Goal: Task Accomplishment & Management: Use online tool/utility

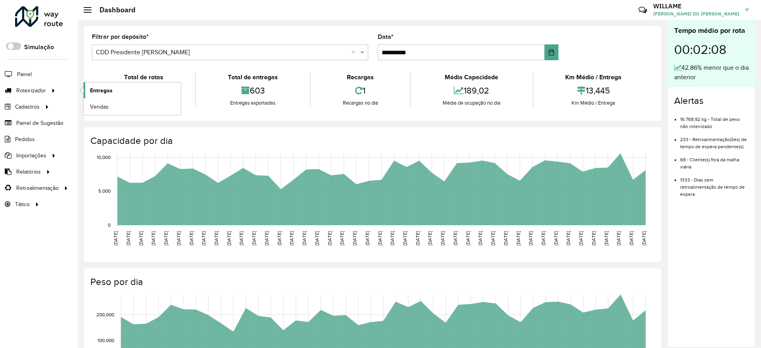
click at [93, 88] on span "Entregas" at bounding box center [101, 90] width 23 height 8
click at [98, 96] on link "Entregas" at bounding box center [132, 90] width 97 height 16
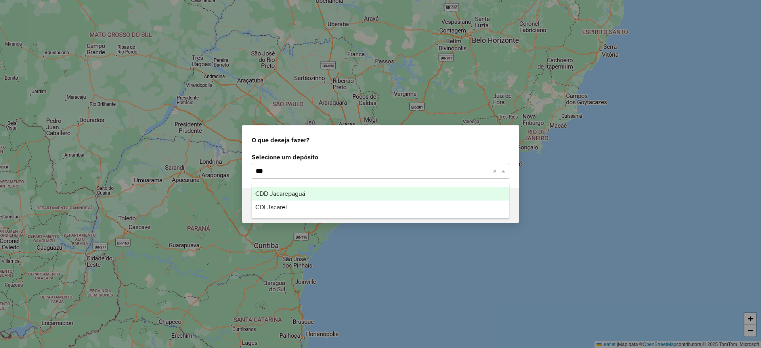
type input "****"
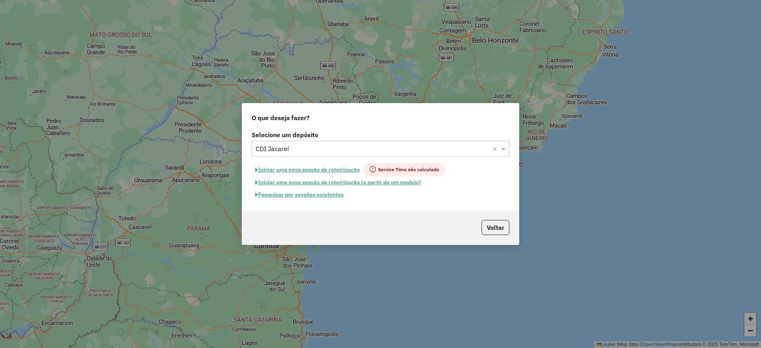
click at [343, 169] on button "Iniciar uma nova sessão de roteirização" at bounding box center [308, 169] width 112 height 13
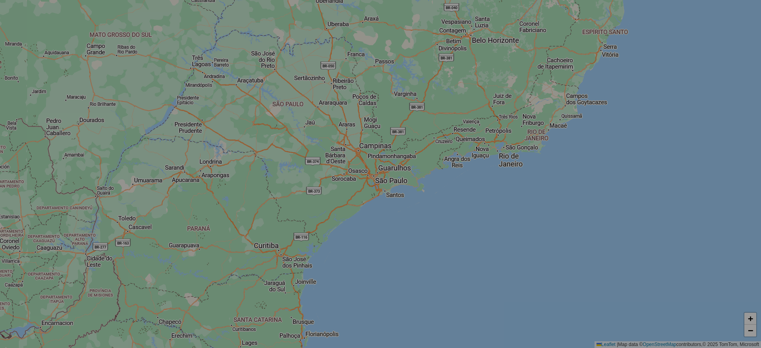
select select "*"
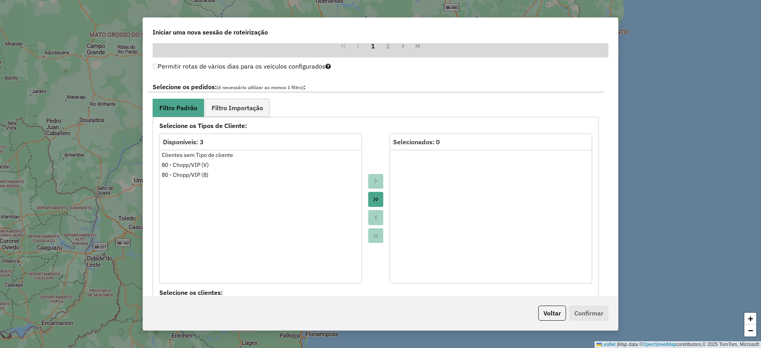
scroll to position [773, 0]
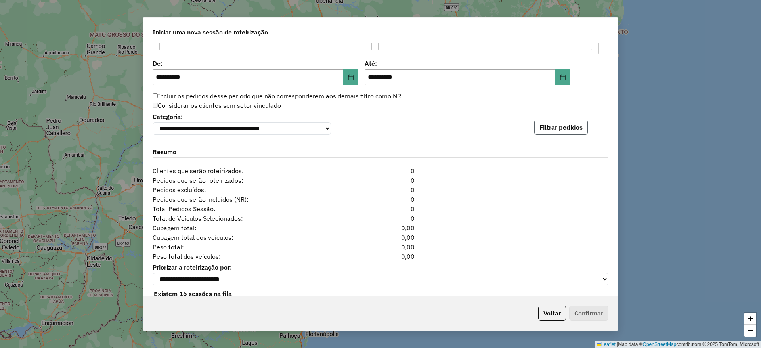
click at [558, 124] on button "Filtrar pedidos" at bounding box center [562, 127] width 54 height 15
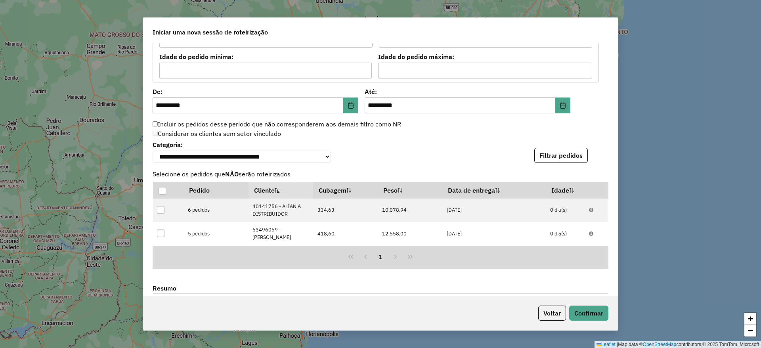
scroll to position [919, 0]
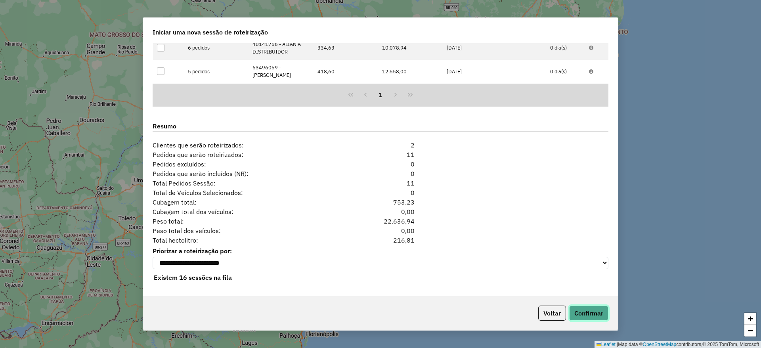
click at [592, 314] on button "Confirmar" at bounding box center [589, 313] width 39 height 15
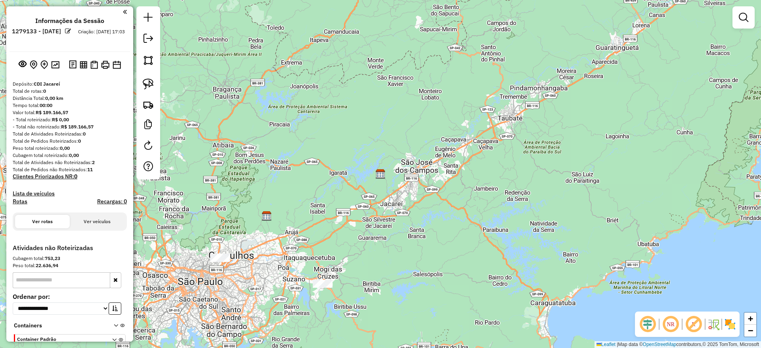
drag, startPoint x: 507, startPoint y: 168, endPoint x: 511, endPoint y: 157, distance: 12.3
click at [511, 157] on div "Janela de atendimento Grade de atendimento Capacidade Transportadoras Veículos …" at bounding box center [380, 174] width 761 height 348
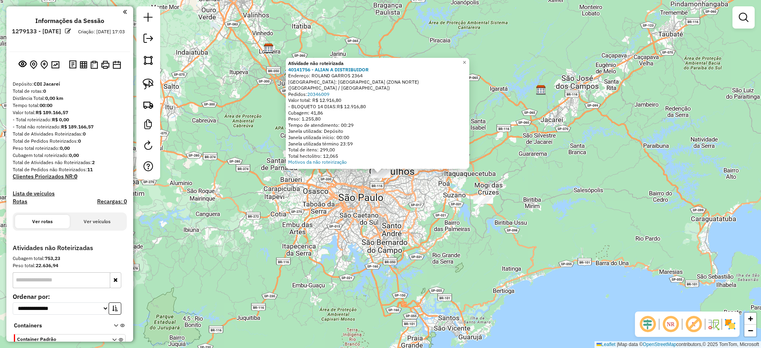
drag, startPoint x: 150, startPoint y: 84, endPoint x: 226, endPoint y: 199, distance: 137.6
click at [150, 84] on img at bounding box center [148, 84] width 11 height 11
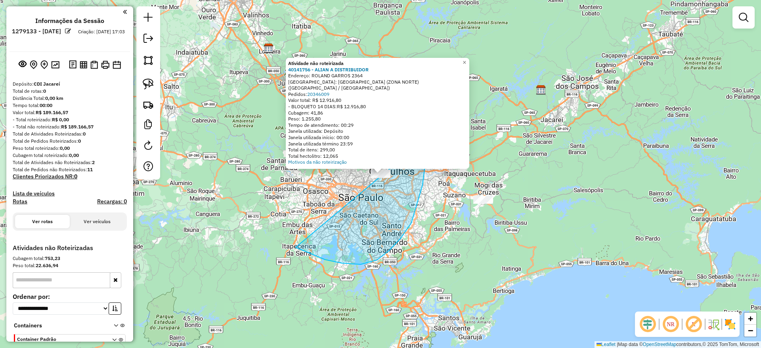
drag, startPoint x: 361, startPoint y: 265, endPoint x: 377, endPoint y: 38, distance: 227.4
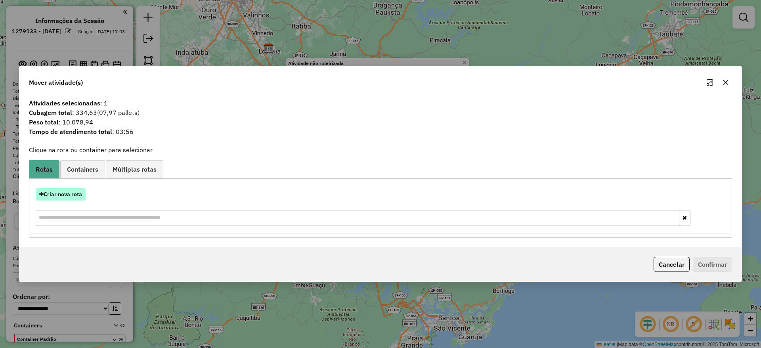
click at [63, 192] on button "Criar nova rota" at bounding box center [61, 194] width 50 height 12
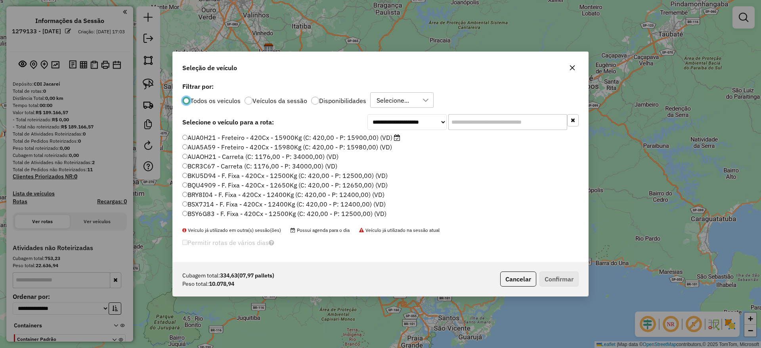
scroll to position [4, 2]
drag, startPoint x: 456, startPoint y: 109, endPoint x: 461, endPoint y: 117, distance: 9.0
click at [456, 110] on div "**********" at bounding box center [381, 172] width 416 height 182
drag, startPoint x: 462, startPoint y: 117, endPoint x: 432, endPoint y: 140, distance: 37.4
click at [462, 118] on input "text" at bounding box center [508, 122] width 119 height 16
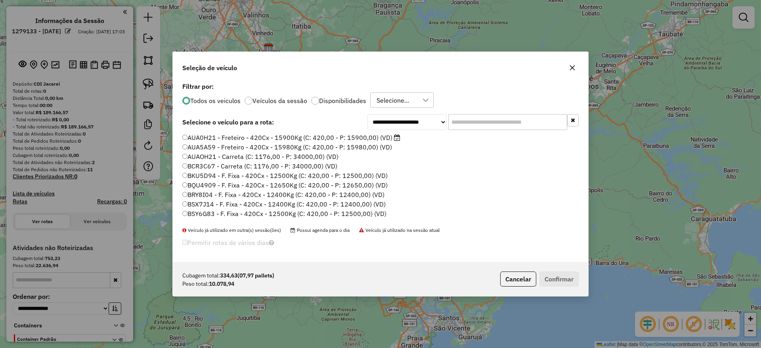
paste input "*******"
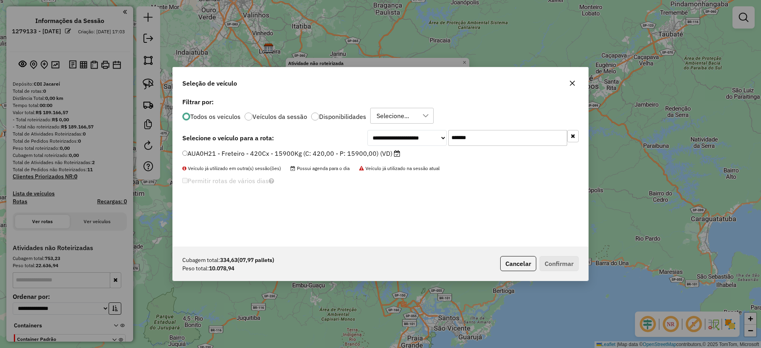
type input "*******"
click at [286, 155] on label "AUA0H21 - Freteiro - 420Cx - 15900Kg (C: 420,00 - P: 15900,00) (VD)" at bounding box center [291, 154] width 218 height 10
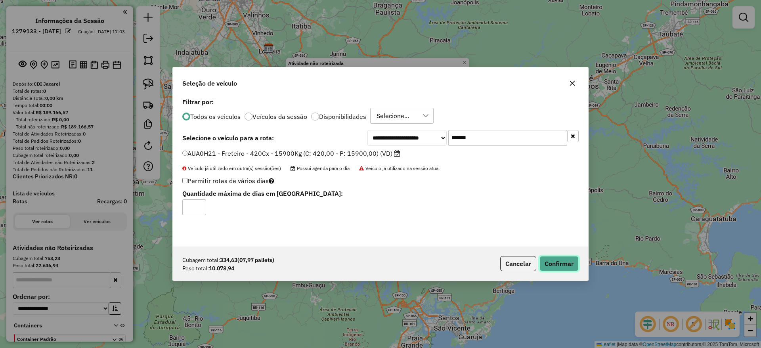
click at [554, 261] on button "Confirmar" at bounding box center [559, 263] width 39 height 15
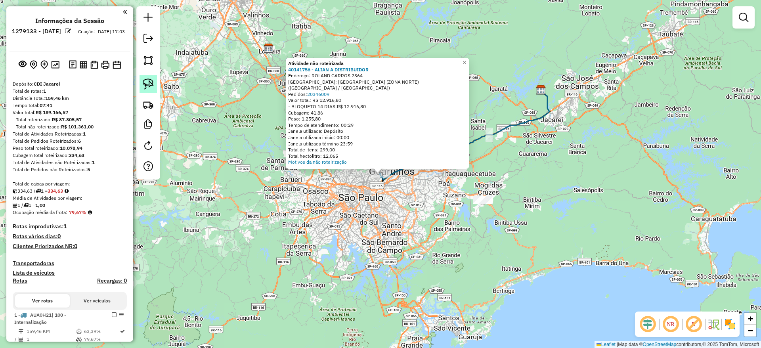
click at [148, 83] on img at bounding box center [148, 84] width 11 height 11
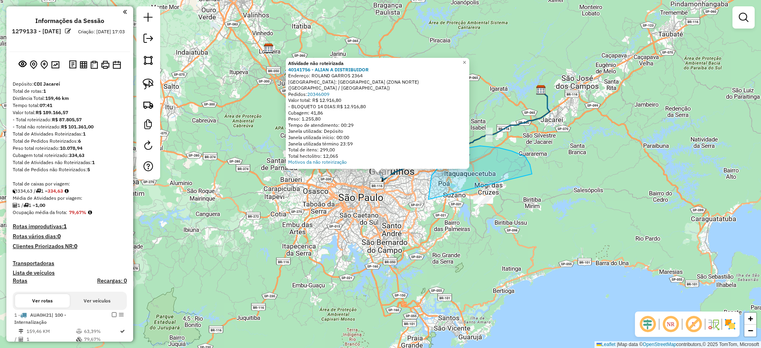
drag, startPoint x: 461, startPoint y: 149, endPoint x: 500, endPoint y: 222, distance: 82.3
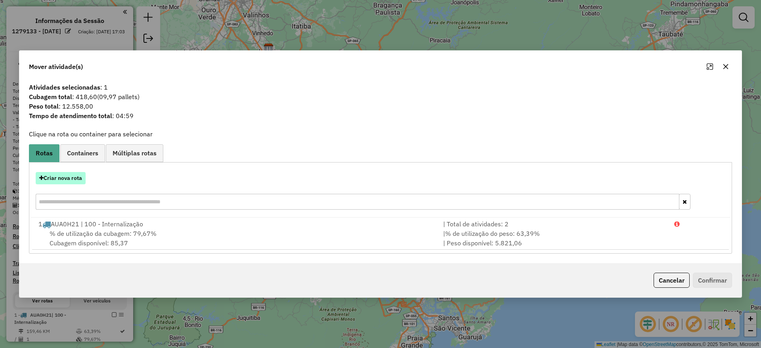
click at [73, 173] on button "Criar nova rota" at bounding box center [61, 178] width 50 height 12
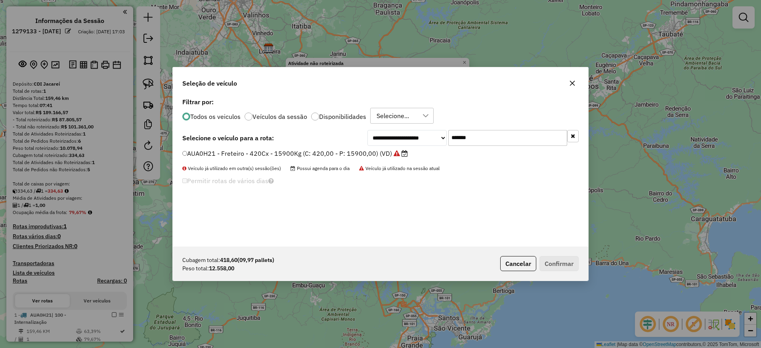
drag, startPoint x: 485, startPoint y: 133, endPoint x: 389, endPoint y: 142, distance: 96.4
click at [404, 138] on div "**********" at bounding box center [473, 138] width 211 height 16
paste input "text"
type input "*******"
click at [355, 148] on div "**********" at bounding box center [381, 171] width 416 height 151
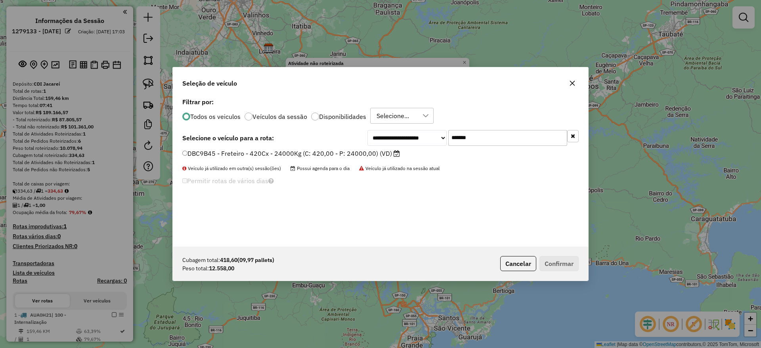
drag, startPoint x: 358, startPoint y: 151, endPoint x: 400, endPoint y: 176, distance: 49.1
click at [359, 151] on label "DBC9B45 - Freteiro - 420Cx - 24000Kg (C: 420,00 - P: 24000,00) (VD)" at bounding box center [291, 154] width 218 height 10
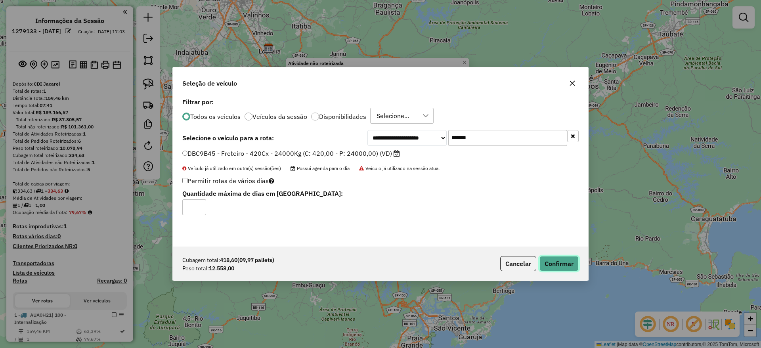
click at [564, 265] on button "Confirmar" at bounding box center [559, 263] width 39 height 15
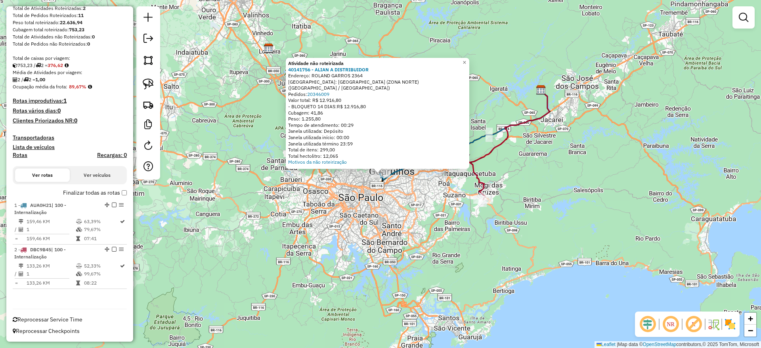
click at [120, 196] on label "Finalizar todas as rotas" at bounding box center [95, 193] width 64 height 8
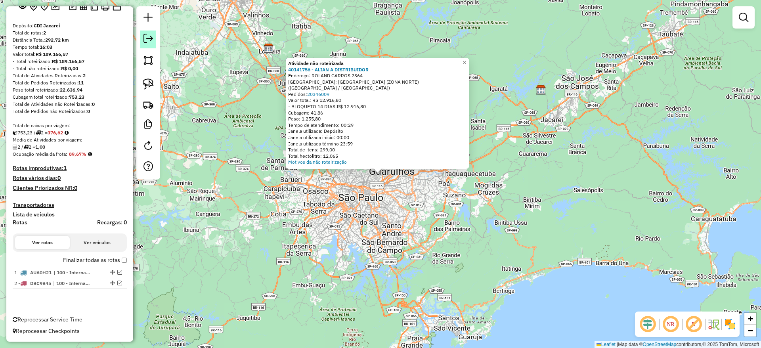
click at [148, 43] on link at bounding box center [148, 40] width 16 height 18
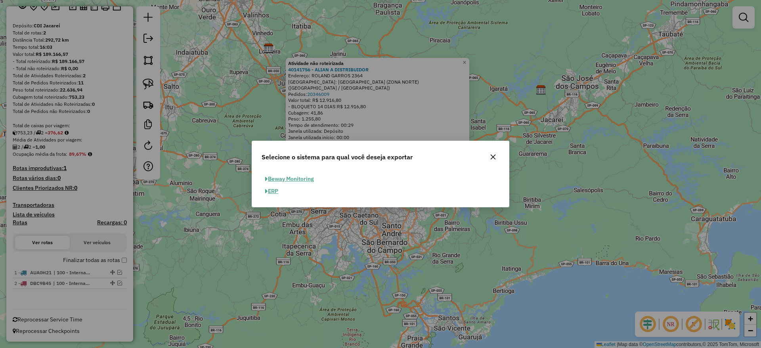
click at [280, 190] on button "ERP" at bounding box center [272, 191] width 20 height 12
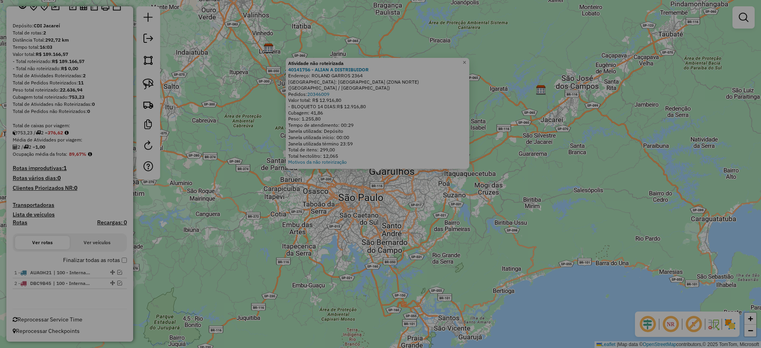
select select "**"
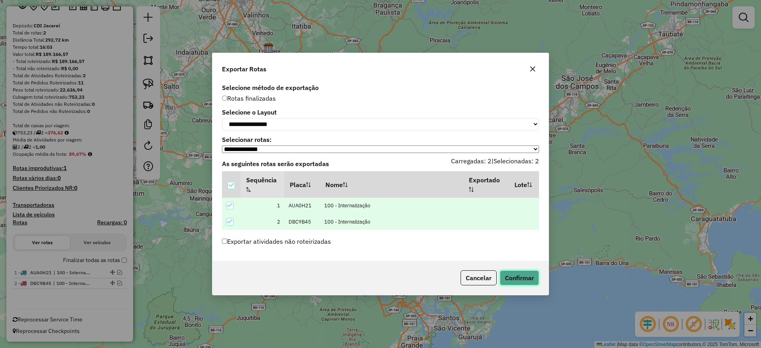
click at [525, 286] on button "Confirmar" at bounding box center [519, 277] width 39 height 15
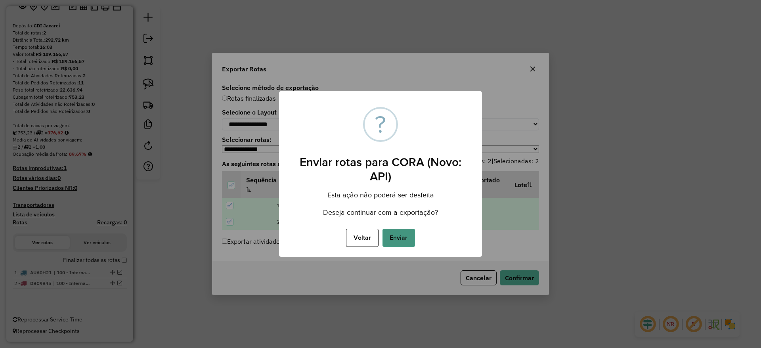
click at [394, 239] on button "Enviar" at bounding box center [399, 238] width 33 height 18
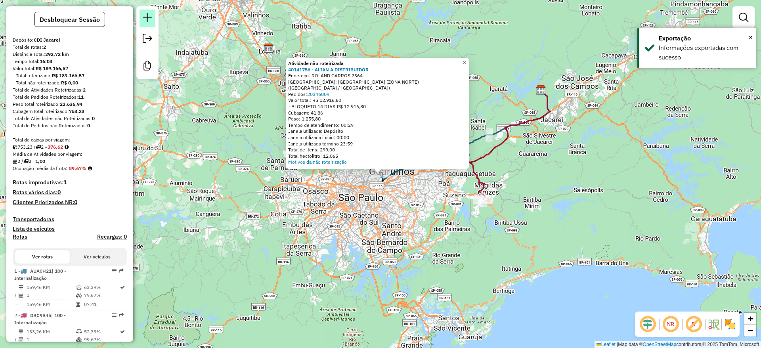
click at [140, 22] on link at bounding box center [148, 19] width 16 height 18
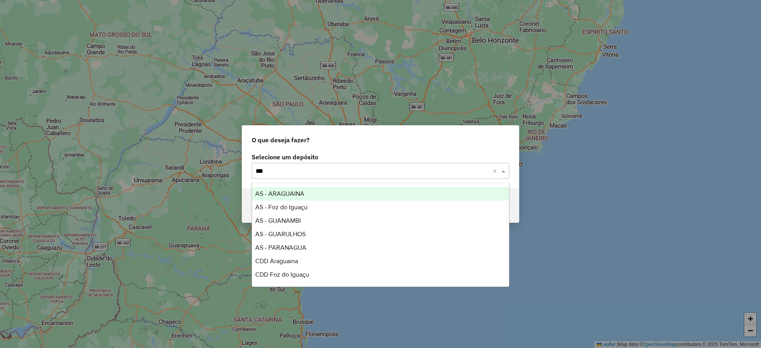
type input "****"
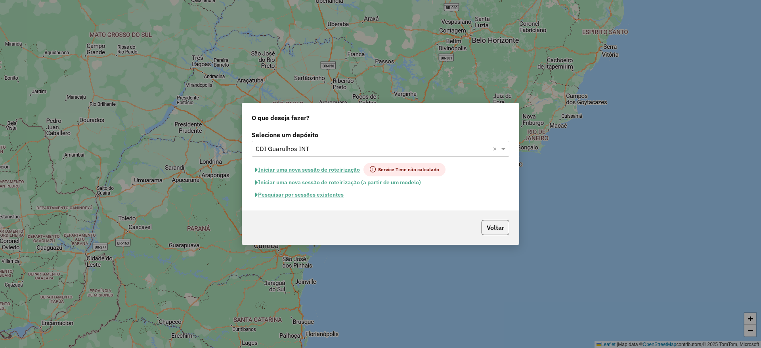
click at [281, 167] on button "Iniciar uma nova sessão de roteirização" at bounding box center [308, 169] width 112 height 13
select select "*"
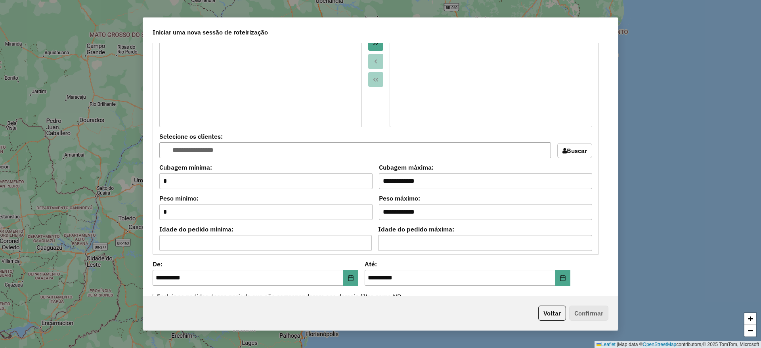
scroll to position [654, 0]
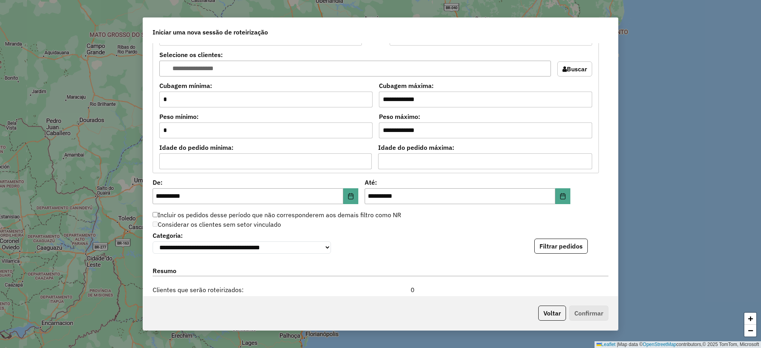
drag, startPoint x: 564, startPoint y: 237, endPoint x: 566, endPoint y: 243, distance: 5.8
click at [564, 238] on div "**********" at bounding box center [381, 242] width 456 height 24
click at [566, 243] on button "Filtrar pedidos" at bounding box center [562, 246] width 54 height 15
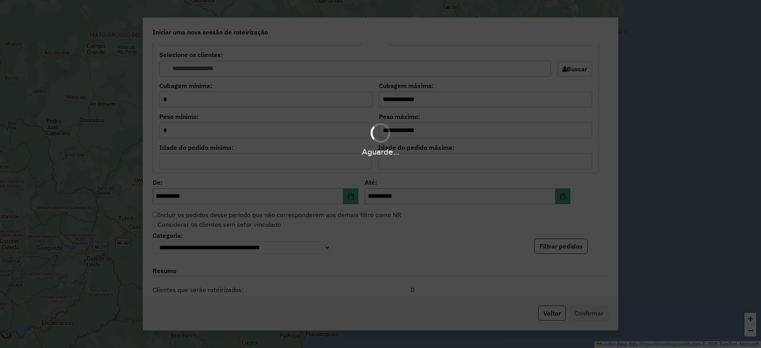
click at [566, 244] on div "Aguarde..." at bounding box center [380, 174] width 761 height 348
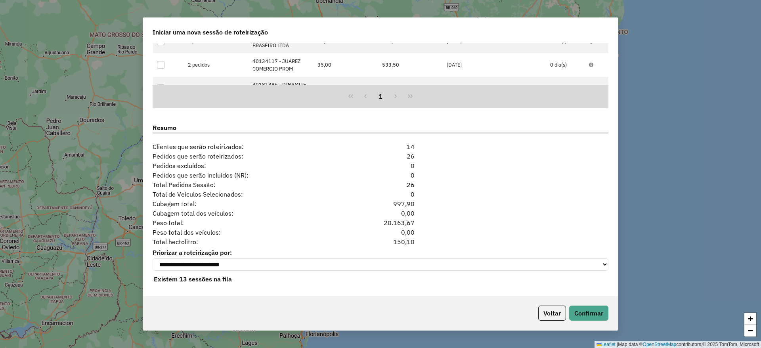
scroll to position [966, 0]
click at [583, 310] on button "Confirmar" at bounding box center [589, 313] width 39 height 15
click at [583, 307] on button "Confirmar" at bounding box center [589, 313] width 39 height 15
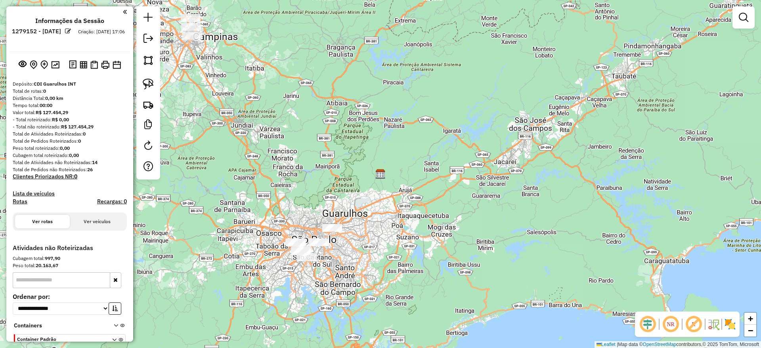
drag, startPoint x: 481, startPoint y: 274, endPoint x: 488, endPoint y: 282, distance: 10.4
click at [482, 275] on div "Janela de atendimento Grade de atendimento Capacidade Transportadoras Veículos …" at bounding box center [380, 174] width 761 height 348
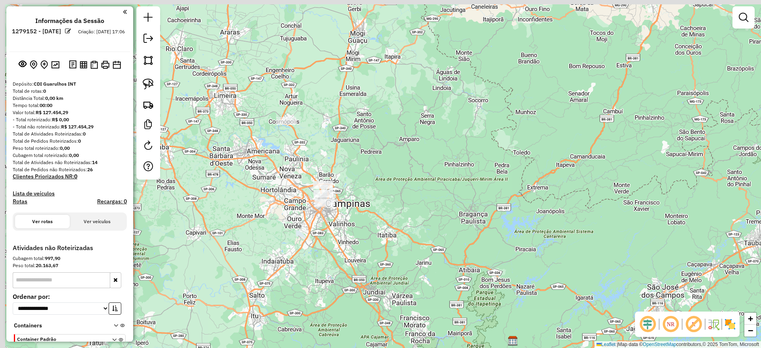
drag, startPoint x: 343, startPoint y: 156, endPoint x: 353, endPoint y: 229, distance: 73.7
click at [356, 232] on div "Janela de atendimento Grade de atendimento Capacidade Transportadoras Veículos …" at bounding box center [380, 174] width 761 height 348
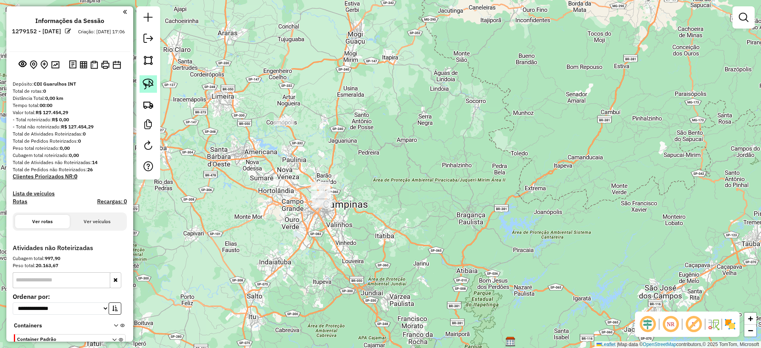
click at [143, 84] on img at bounding box center [148, 84] width 11 height 11
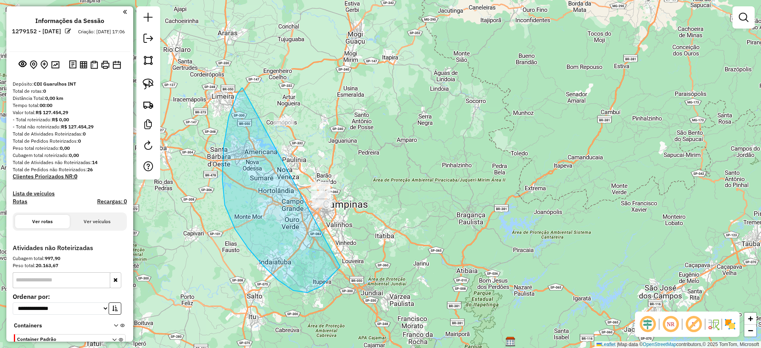
drag, startPoint x: 243, startPoint y: 88, endPoint x: 340, endPoint y: 129, distance: 105.6
click at [343, 129] on hb-app "**********" at bounding box center [380, 174] width 761 height 348
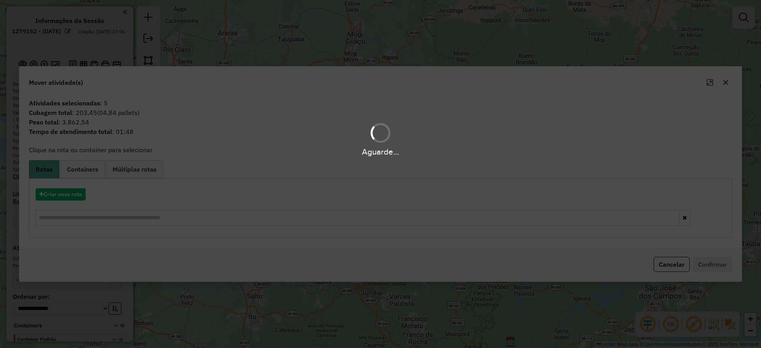
click at [728, 81] on div "Aguarde..." at bounding box center [380, 174] width 761 height 348
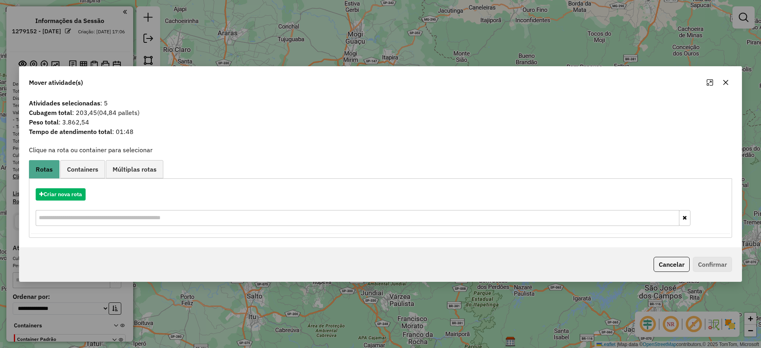
drag, startPoint x: 718, startPoint y: 81, endPoint x: 724, endPoint y: 84, distance: 7.1
click at [724, 84] on div at bounding box center [718, 82] width 29 height 13
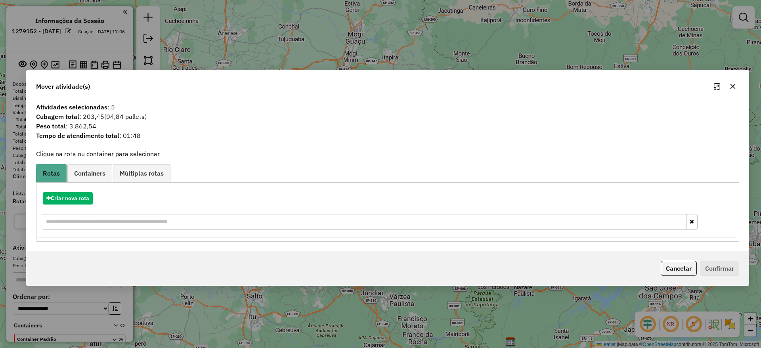
drag, startPoint x: 732, startPoint y: 85, endPoint x: 701, endPoint y: 93, distance: 32.0
click at [733, 86] on icon "button" at bounding box center [733, 86] width 5 height 5
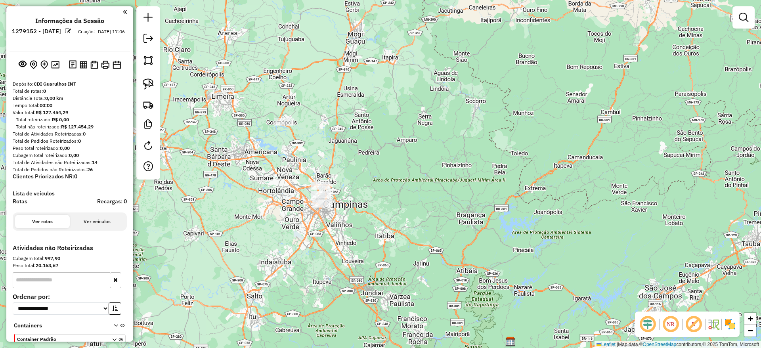
click at [154, 71] on div at bounding box center [148, 92] width 24 height 173
drag, startPoint x: 153, startPoint y: 74, endPoint x: 149, endPoint y: 80, distance: 6.8
click at [149, 80] on div at bounding box center [148, 92] width 24 height 173
click at [149, 79] on img at bounding box center [148, 84] width 11 height 11
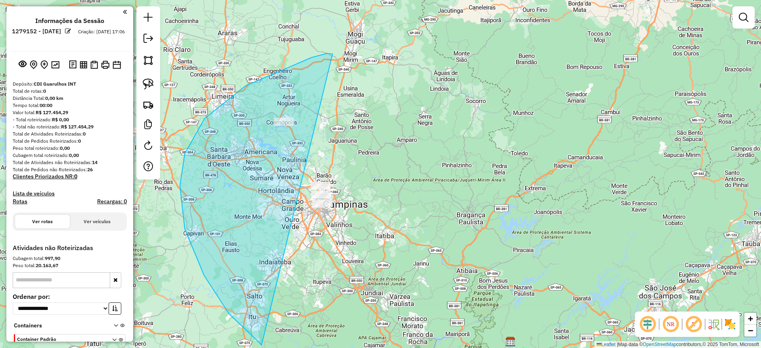
drag, startPoint x: 333, startPoint y: 54, endPoint x: 487, endPoint y: 298, distance: 288.4
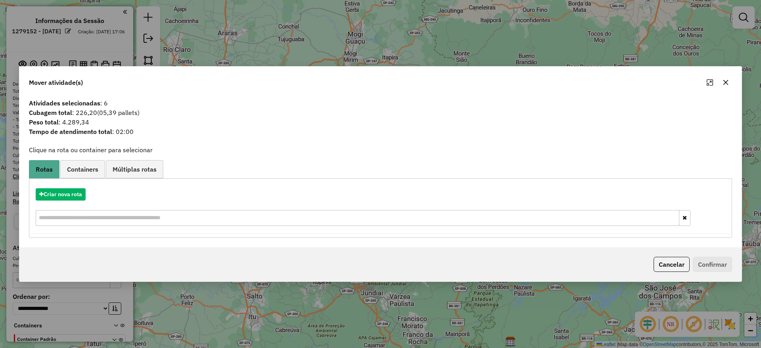
drag, startPoint x: 729, startPoint y: 81, endPoint x: 703, endPoint y: 96, distance: 29.5
click at [729, 81] on icon "button" at bounding box center [726, 82] width 6 height 6
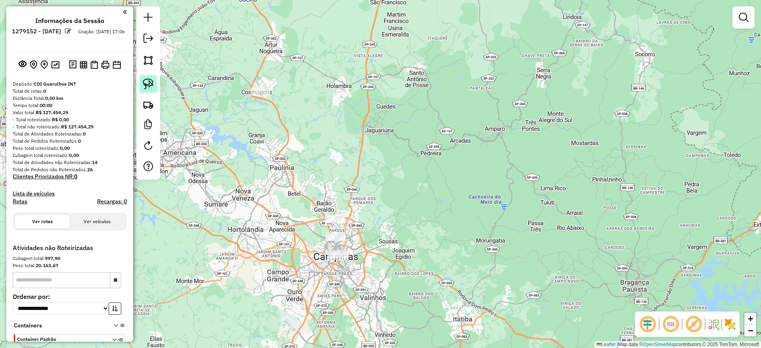
click at [145, 85] on img at bounding box center [148, 84] width 11 height 11
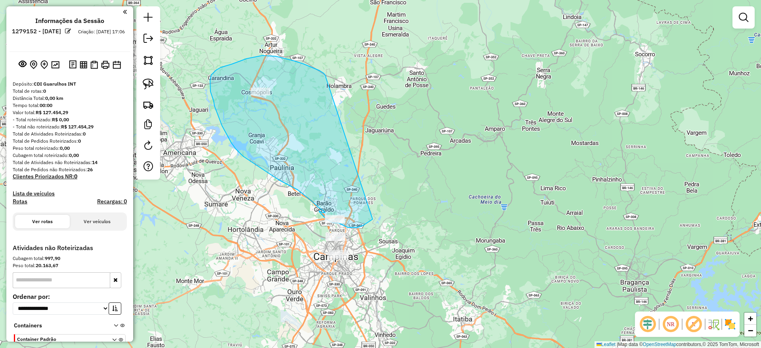
drag, startPoint x: 326, startPoint y: 76, endPoint x: 373, endPoint y: 219, distance: 149.9
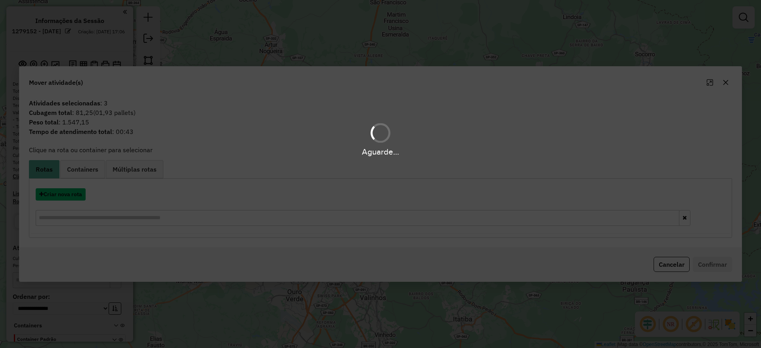
click at [73, 194] on button "Criar nova rota" at bounding box center [61, 194] width 50 height 12
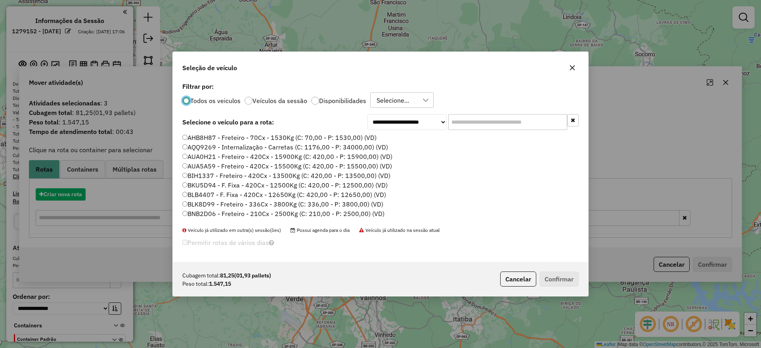
scroll to position [4, 2]
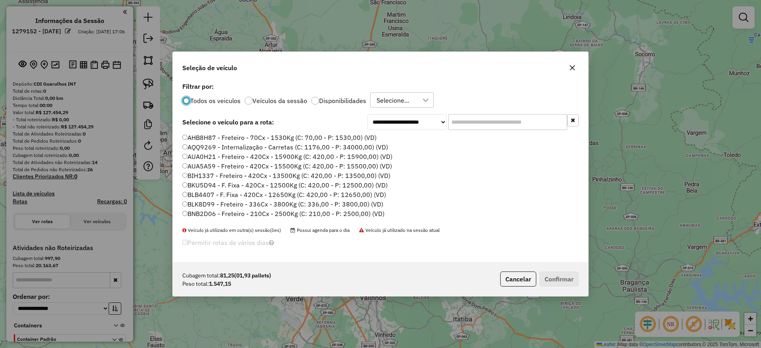
click at [483, 127] on input "text" at bounding box center [508, 122] width 119 height 16
paste input "*******"
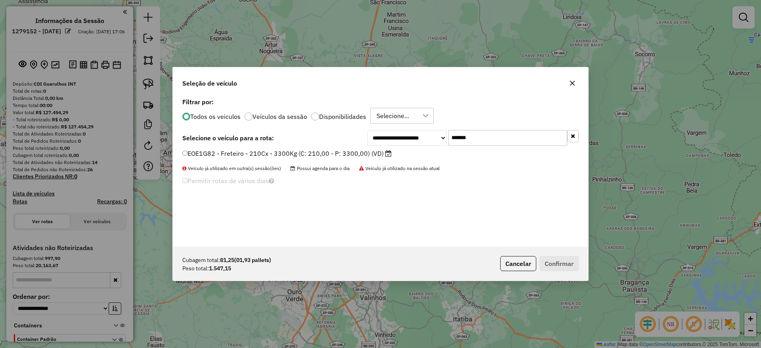
type input "*******"
click at [310, 153] on label "EOE1G82 - Freteiro - 210Cx - 3300Kg (C: 210,00 - P: 3300,00) (VD)" at bounding box center [286, 154] width 209 height 10
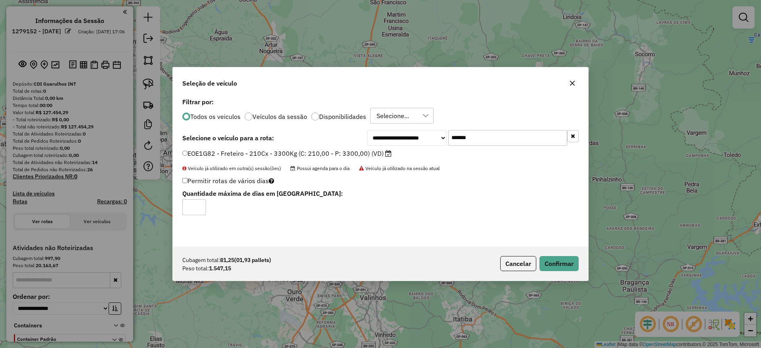
click at [538, 262] on p-footer "Cubagem total: 81,25 (01,93 pallets) Peso total: 1.547,15 Cancelar Confirmar" at bounding box center [538, 263] width 82 height 15
click at [541, 262] on button "Confirmar" at bounding box center [559, 263] width 39 height 15
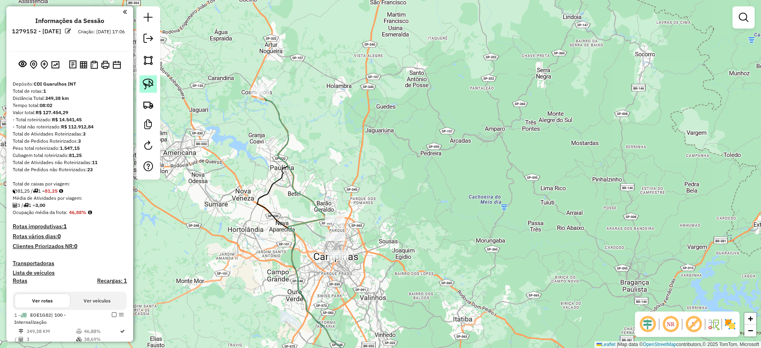
click at [151, 88] on img at bounding box center [148, 84] width 11 height 11
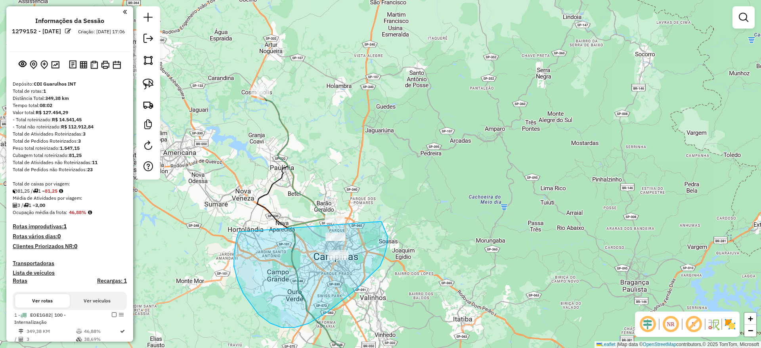
drag, startPoint x: 259, startPoint y: 314, endPoint x: 380, endPoint y: 222, distance: 152.5
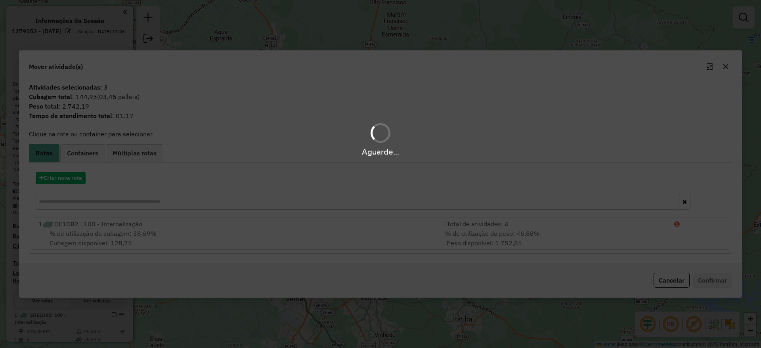
click at [81, 178] on div "Aguarde..." at bounding box center [380, 174] width 761 height 348
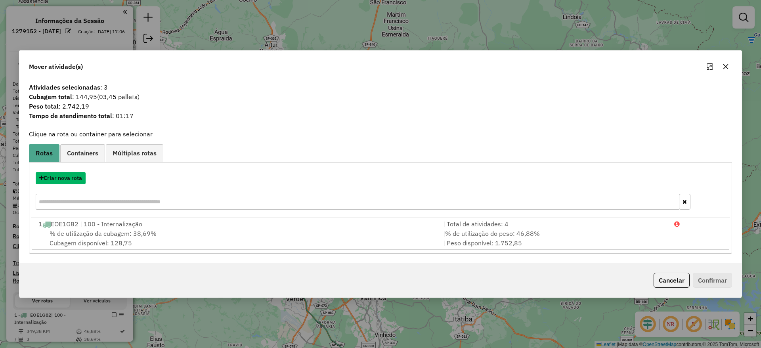
click at [81, 178] on button "Criar nova rota" at bounding box center [61, 178] width 50 height 12
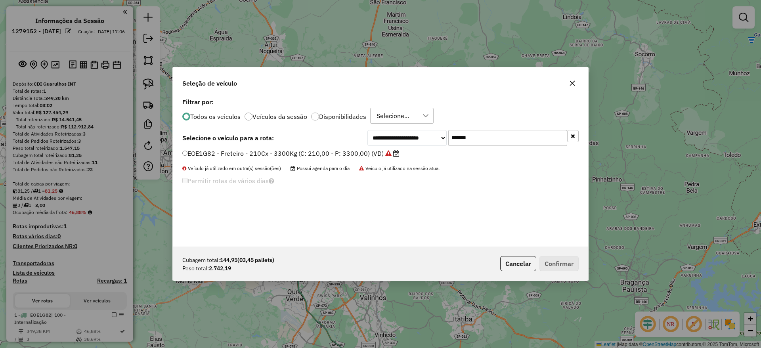
drag, startPoint x: 503, startPoint y: 142, endPoint x: 395, endPoint y: 128, distance: 108.9
click at [395, 128] on div "**********" at bounding box center [381, 171] width 416 height 151
paste input "text"
type input "*******"
click at [349, 158] on label "CVP8G49 - Freteiro - 210Cx - 3200Kg (C: 210,00 - P: 3200,00) (VD)" at bounding box center [287, 154] width 210 height 10
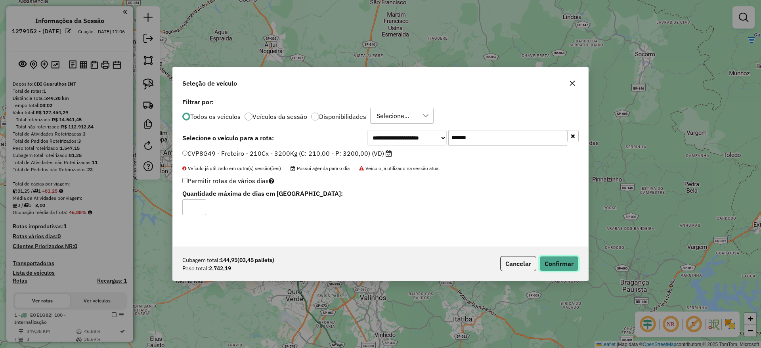
click at [547, 261] on button "Confirmar" at bounding box center [559, 263] width 39 height 15
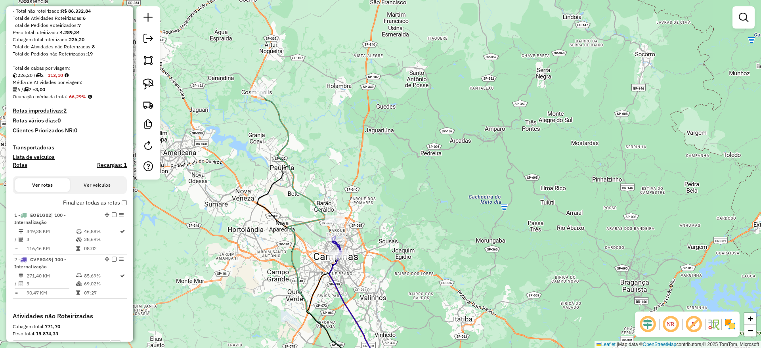
scroll to position [238, 0]
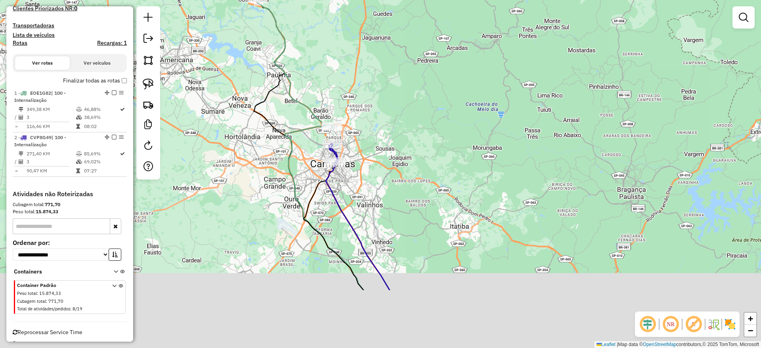
drag, startPoint x: 301, startPoint y: 248, endPoint x: 288, endPoint y: 140, distance: 108.6
click at [292, 146] on div "Janela de atendimento Grade de atendimento Capacidade Transportadoras Veículos …" at bounding box center [380, 174] width 761 height 348
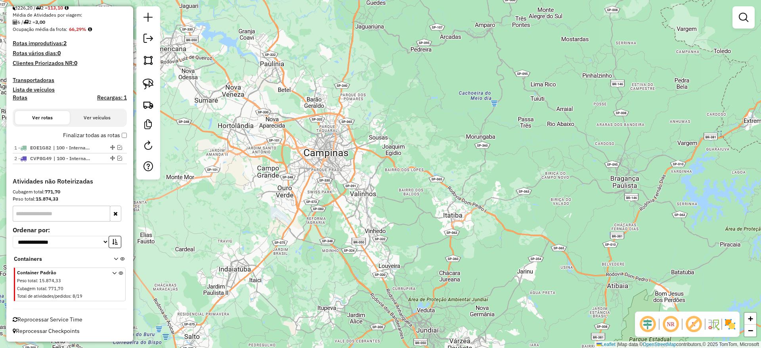
scroll to position [183, 0]
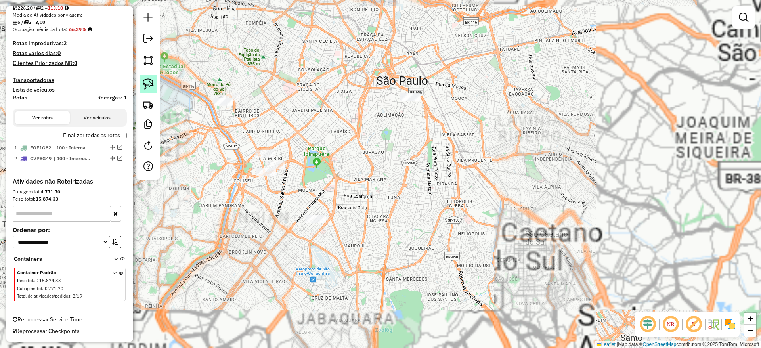
click at [153, 79] on img at bounding box center [148, 84] width 11 height 11
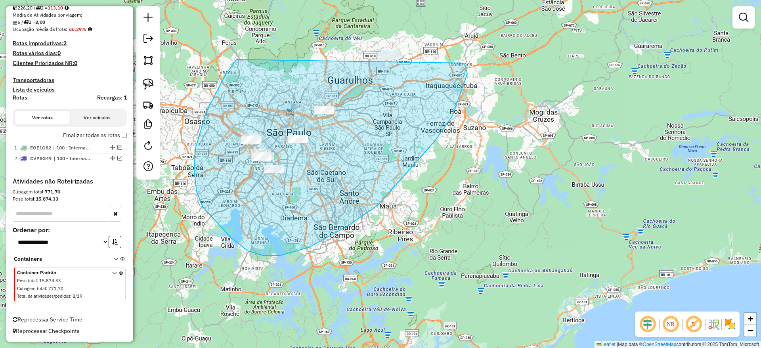
drag, startPoint x: 226, startPoint y: 74, endPoint x: 462, endPoint y: 63, distance: 235.8
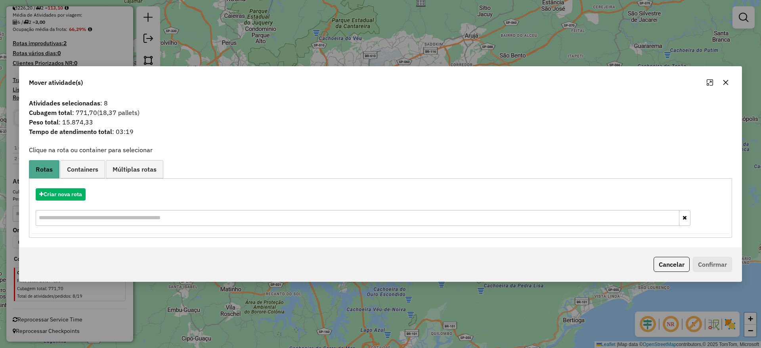
click at [727, 77] on button "button" at bounding box center [726, 82] width 13 height 13
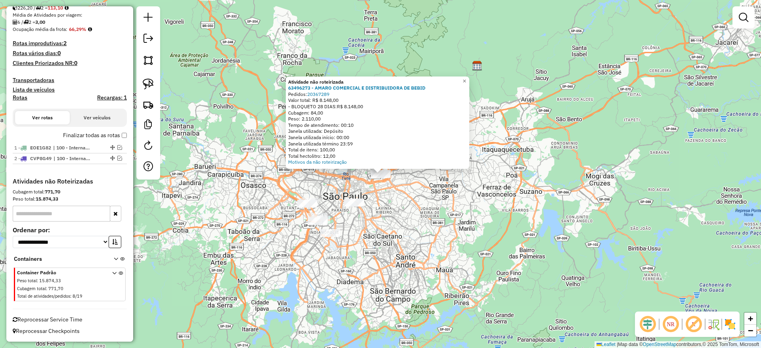
click at [382, 193] on div "Atividade não roteirizada 63496273 - AMARO COMERCIAL E DISTRIBUIDORA DE BEBID P…" at bounding box center [380, 174] width 761 height 348
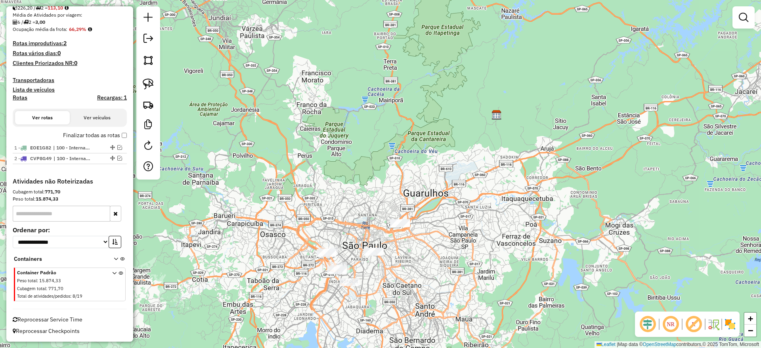
drag, startPoint x: 332, startPoint y: 152, endPoint x: 228, endPoint y: 96, distance: 118.5
click at [341, 162] on div "Janela de atendimento Grade de atendimento Capacidade Transportadoras Veículos …" at bounding box center [380, 174] width 761 height 348
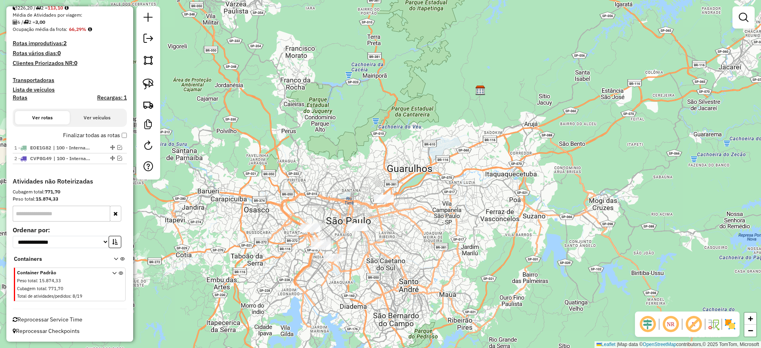
click at [0, 0] on div "Aguarde..." at bounding box center [0, 0] width 0 height 0
drag, startPoint x: 149, startPoint y: 78, endPoint x: 437, endPoint y: 146, distance: 296.1
click at [149, 77] on link at bounding box center [148, 83] width 17 height 17
drag, startPoint x: 418, startPoint y: 144, endPoint x: 412, endPoint y: 229, distance: 85.5
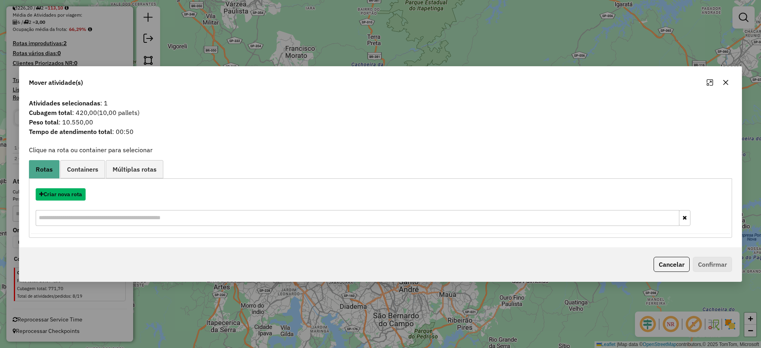
click at [74, 194] on button "Criar nova rota" at bounding box center [61, 194] width 50 height 12
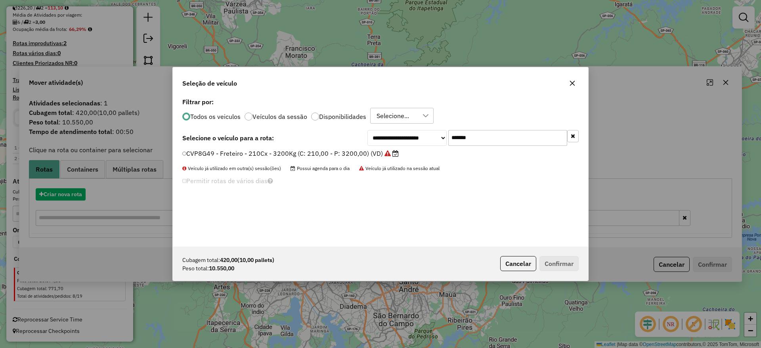
scroll to position [4, 2]
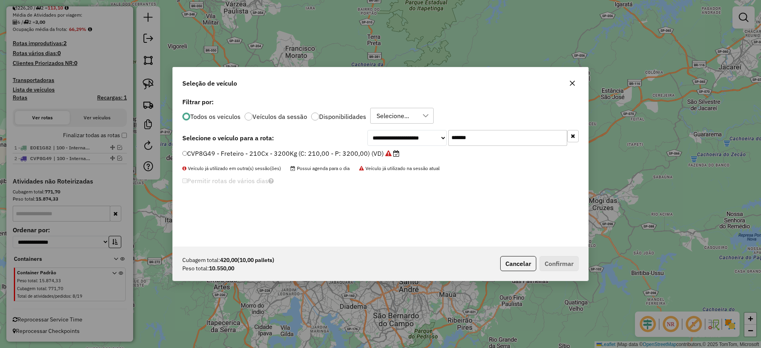
drag, startPoint x: 437, startPoint y: 137, endPoint x: 314, endPoint y: 149, distance: 123.5
click at [315, 149] on div "**********" at bounding box center [381, 171] width 416 height 151
paste input "text"
type input "*******"
click at [294, 154] on label "KZL8420 - Freteiro - 504cxs - 17550kgs (C: 504,00 - P: 17550,00) (VD)" at bounding box center [292, 154] width 221 height 10
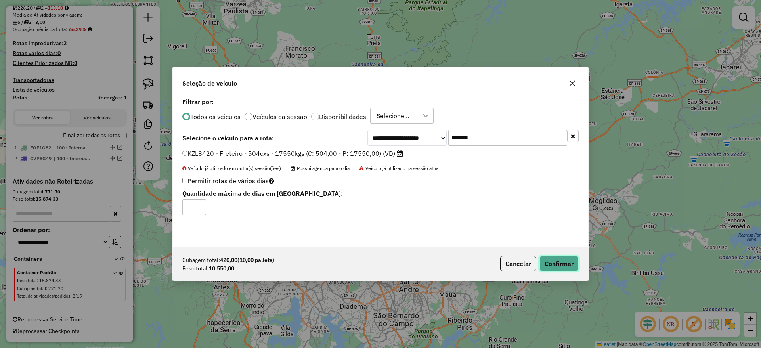
drag, startPoint x: 554, startPoint y: 265, endPoint x: 557, endPoint y: 262, distance: 4.3
click at [556, 263] on button "Confirmar" at bounding box center [559, 263] width 39 height 15
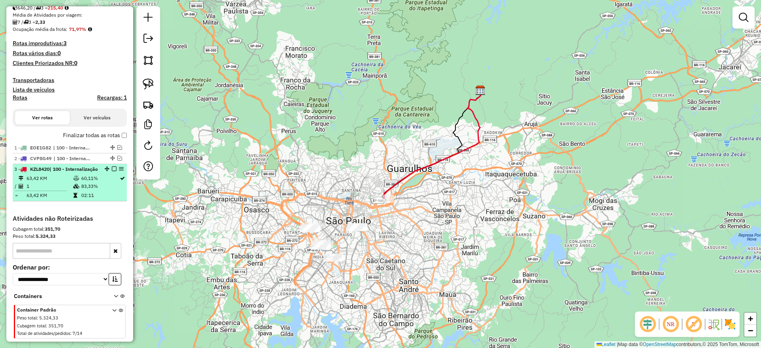
click at [113, 168] on em at bounding box center [114, 169] width 5 height 5
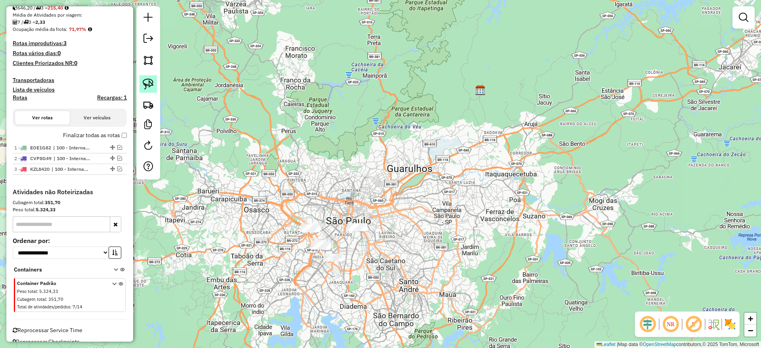
click at [154, 85] on link at bounding box center [148, 83] width 17 height 17
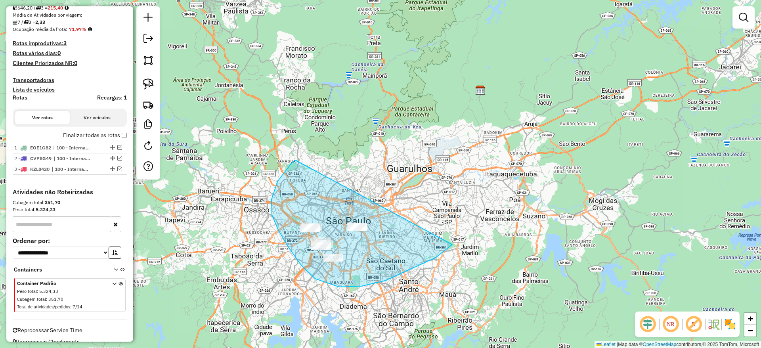
drag, startPoint x: 272, startPoint y: 215, endPoint x: 464, endPoint y: 209, distance: 191.6
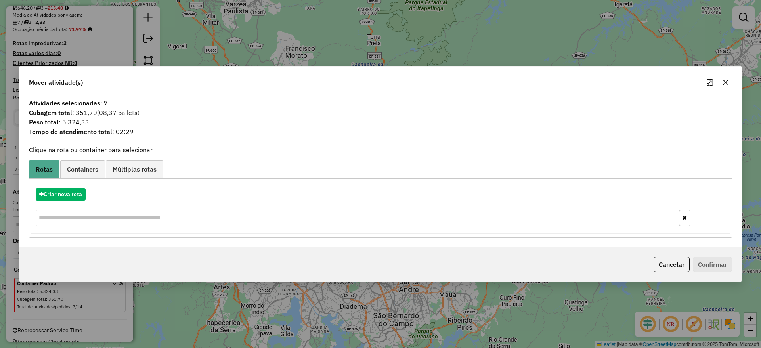
click at [725, 86] on button "button" at bounding box center [726, 82] width 13 height 13
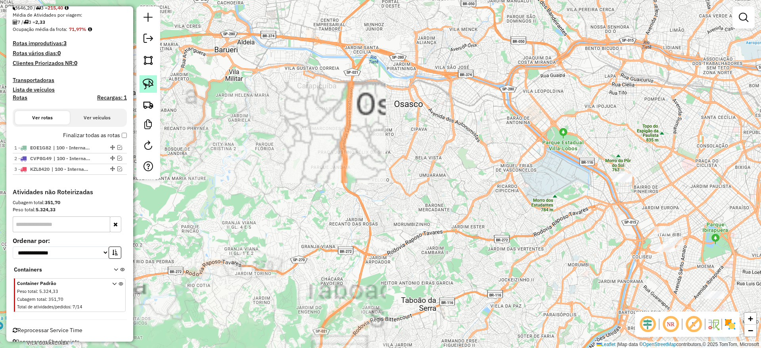
click at [150, 89] on img at bounding box center [148, 84] width 11 height 11
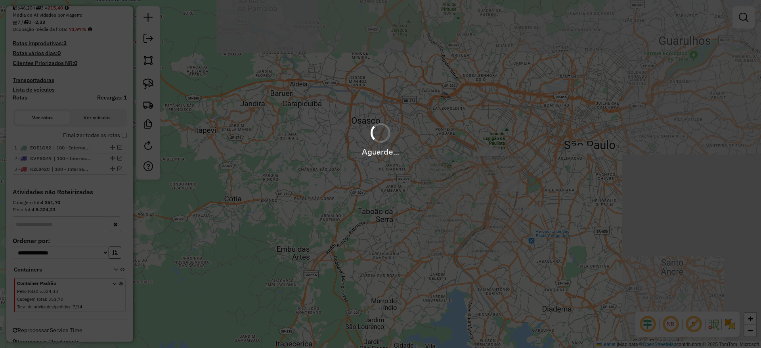
drag, startPoint x: 502, startPoint y: 134, endPoint x: 452, endPoint y: 185, distance: 71.5
click at [460, 193] on div "Aguarde..." at bounding box center [380, 174] width 761 height 348
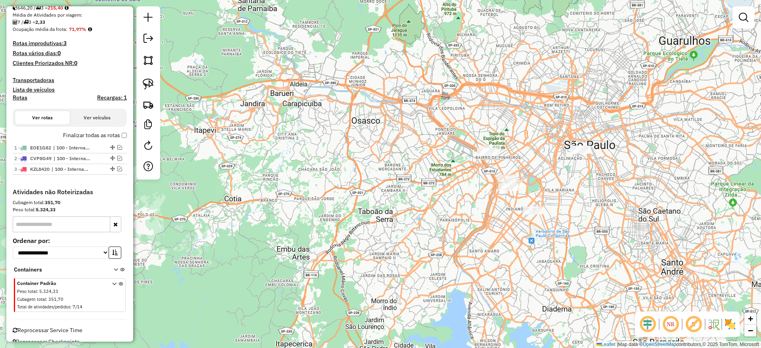
click at [150, 82] on img at bounding box center [148, 84] width 11 height 11
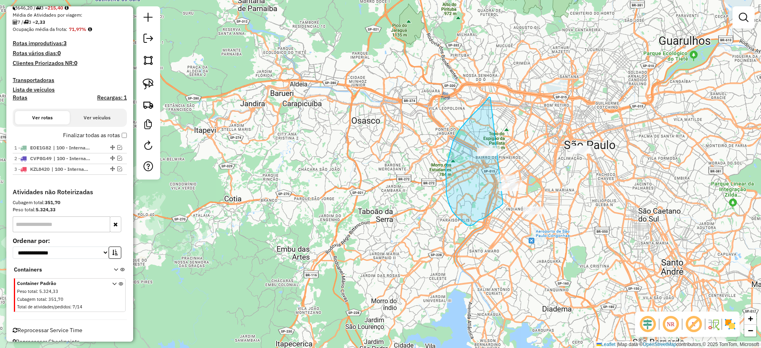
drag, startPoint x: 489, startPoint y: 97, endPoint x: 524, endPoint y: 178, distance: 88.3
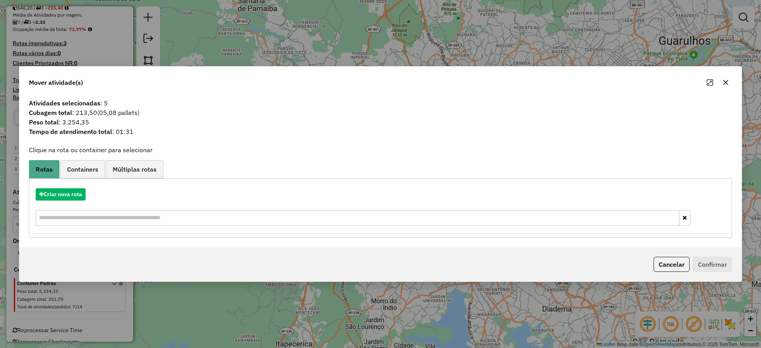
click at [54, 203] on div "Criar nova rota" at bounding box center [381, 208] width 700 height 52
click at [56, 196] on button "Criar nova rota" at bounding box center [61, 194] width 50 height 12
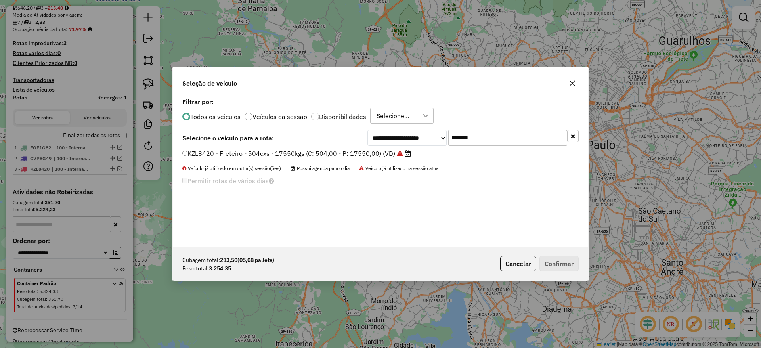
drag, startPoint x: 433, startPoint y: 149, endPoint x: 365, endPoint y: 143, distance: 68.9
click at [385, 148] on div "**********" at bounding box center [381, 171] width 416 height 151
paste input "text"
type input "*******"
click at [349, 149] on label "FCB7J04 - Freteiro - 210Cx - 3400Kg (C: 210,00 - P: 3400,00) (VD)" at bounding box center [286, 154] width 208 height 10
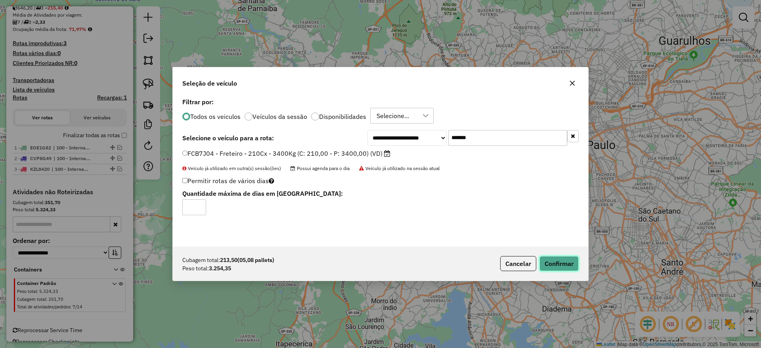
click at [562, 265] on button "Confirmar" at bounding box center [559, 263] width 39 height 15
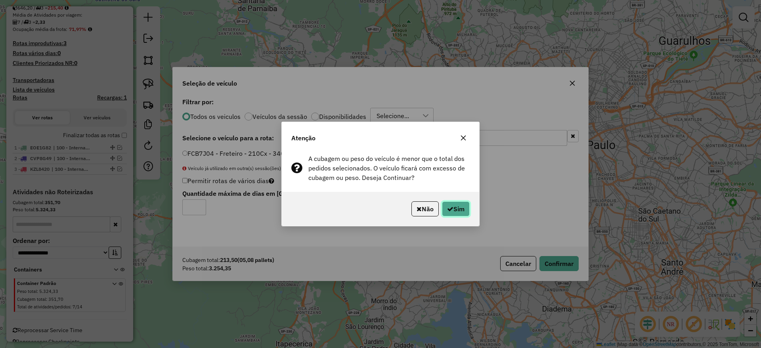
click at [457, 213] on button "Sim" at bounding box center [456, 208] width 28 height 15
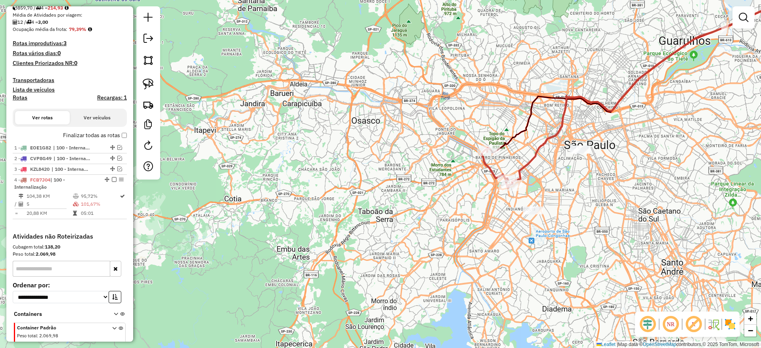
click at [144, 79] on img at bounding box center [148, 84] width 11 height 11
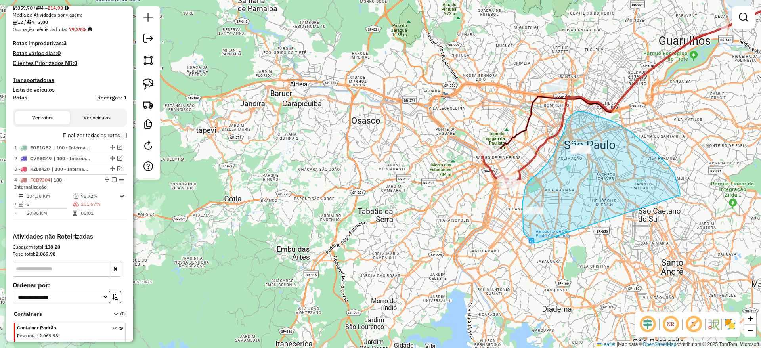
drag, startPoint x: 675, startPoint y: 174, endPoint x: 536, endPoint y: 244, distance: 155.2
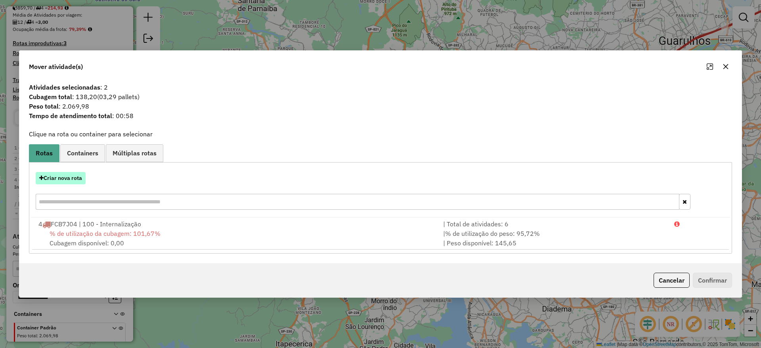
click at [66, 176] on button "Criar nova rota" at bounding box center [61, 178] width 50 height 12
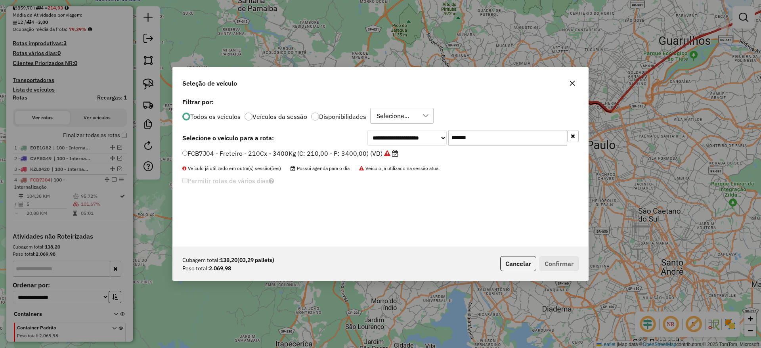
drag, startPoint x: 480, startPoint y: 136, endPoint x: 362, endPoint y: 148, distance: 118.4
click at [365, 146] on div "**********" at bounding box center [381, 171] width 416 height 151
paste input "text"
type input "*******"
drag, startPoint x: 347, startPoint y: 152, endPoint x: 365, endPoint y: 154, distance: 18.4
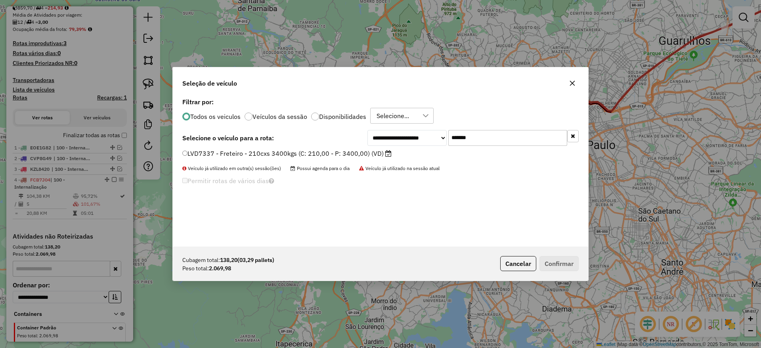
click at [345, 151] on label "LVD7337 - Freteiro - 210cxs 3400kgs (C: 210,00 - P: 3400,00) (VD)" at bounding box center [286, 154] width 209 height 10
click at [236, 152] on label "LVD7337 - Freteiro - 210cxs 3400kgs (C: 210,00 - P: 3400,00) (VD)" at bounding box center [286, 154] width 209 height 10
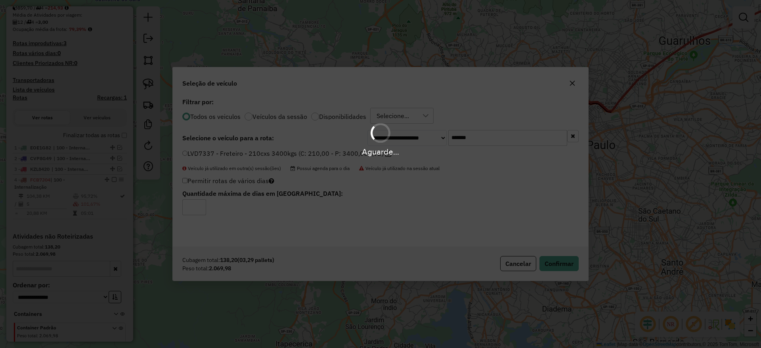
click at [554, 268] on div "Aguarde..." at bounding box center [380, 174] width 761 height 348
click at [552, 266] on div "Aguarde..." at bounding box center [380, 174] width 761 height 348
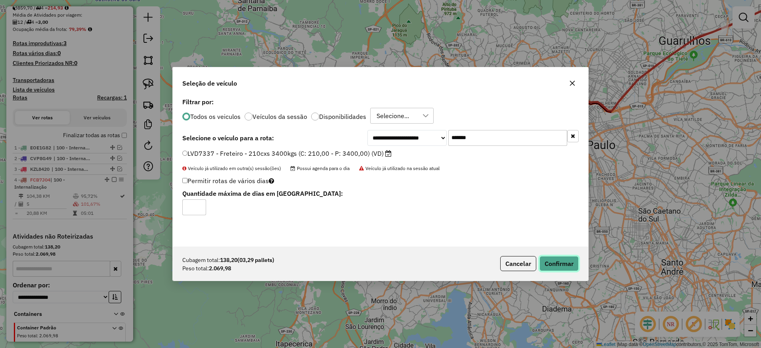
click at [552, 266] on button "Confirmar" at bounding box center [559, 263] width 39 height 15
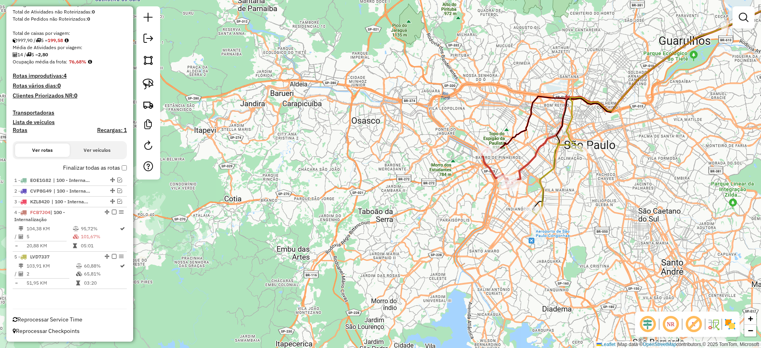
scroll to position [151, 0]
click at [548, 192] on icon at bounding box center [558, 179] width 50 height 72
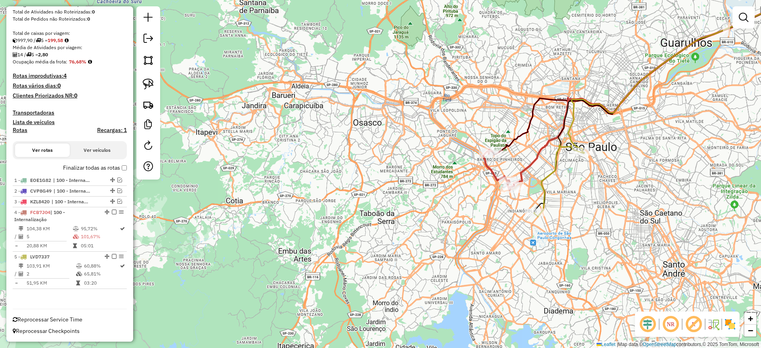
click at [549, 192] on icon at bounding box center [559, 181] width 50 height 72
select select "**********"
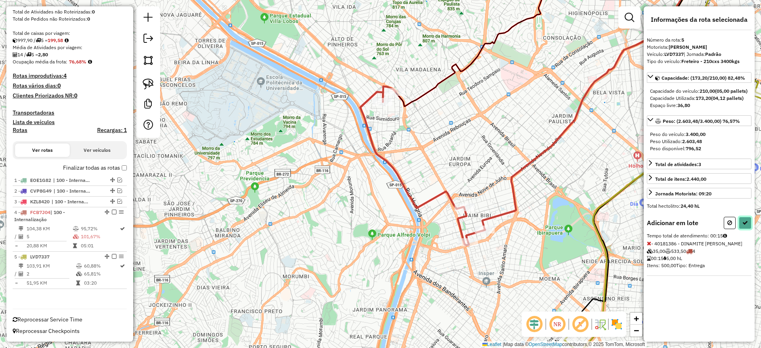
click at [747, 229] on button at bounding box center [745, 223] width 13 height 12
select select "**********"
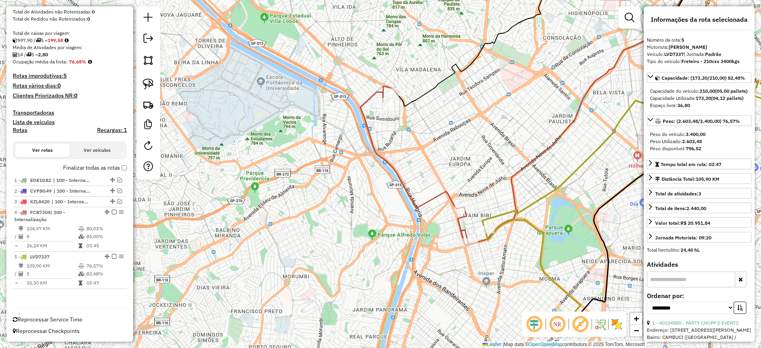
click at [125, 168] on div "Depósito: CDI Guarulhos INT Total de rotas: 5 Distância Total: 895,06 km Tempo …" at bounding box center [70, 116] width 121 height 373
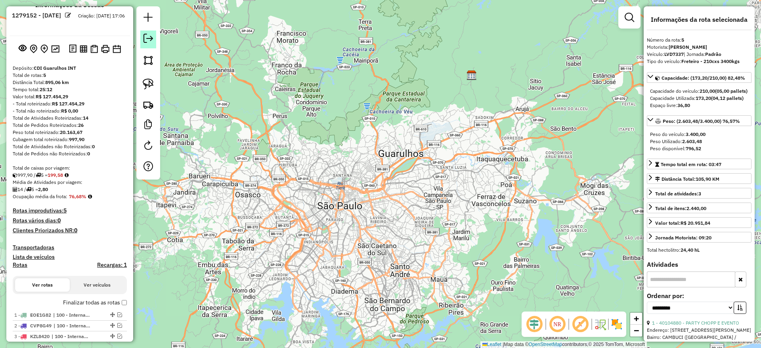
scroll to position [0, 0]
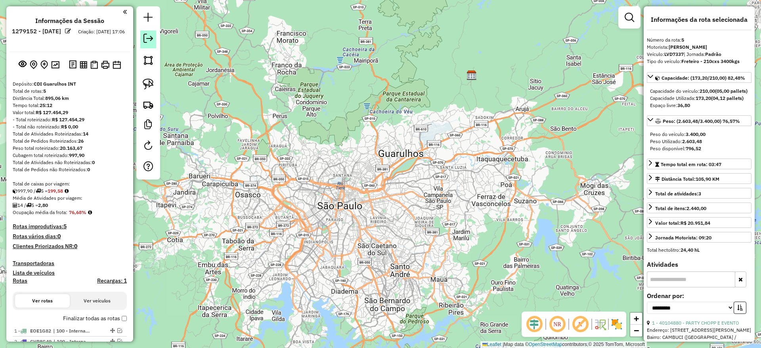
click at [151, 41] on em at bounding box center [149, 39] width 10 height 10
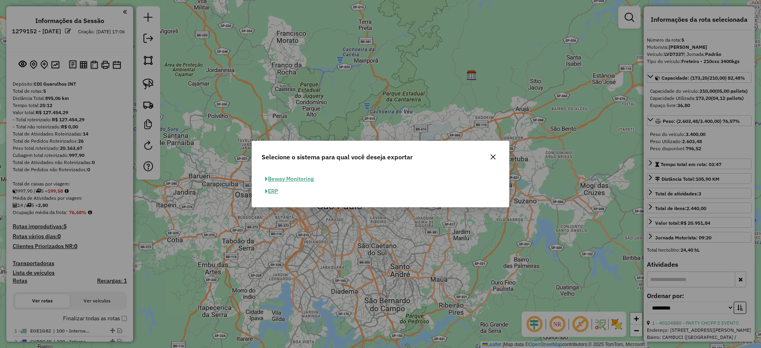
click at [268, 187] on button "ERP" at bounding box center [272, 191] width 20 height 12
select select "**"
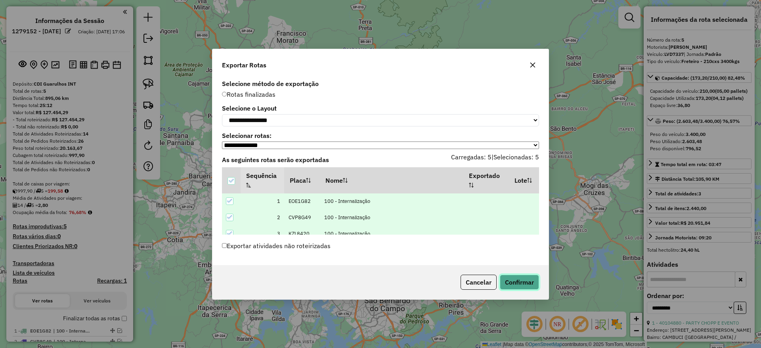
click at [535, 278] on button "Confirmar" at bounding box center [519, 282] width 39 height 15
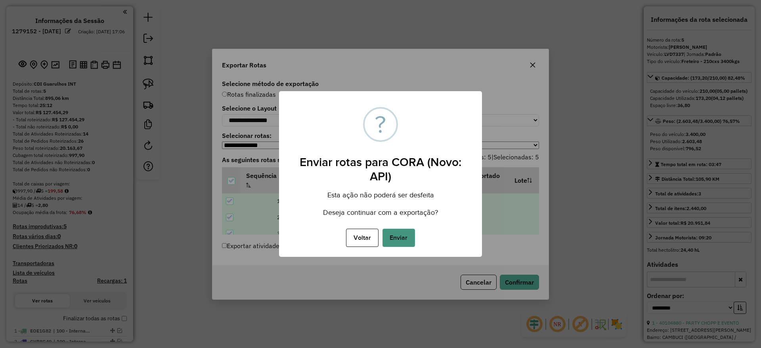
click at [407, 231] on button "Enviar" at bounding box center [399, 238] width 33 height 18
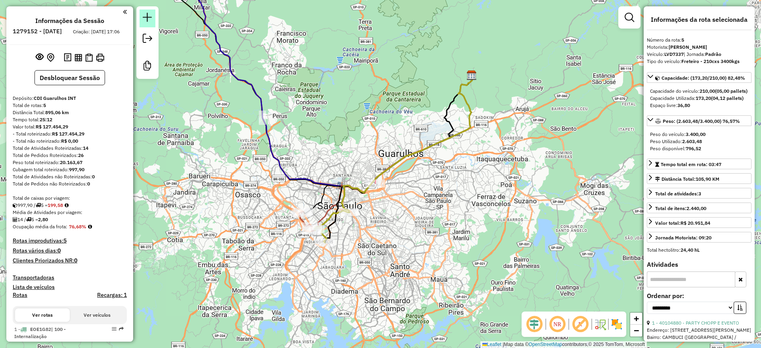
click at [152, 22] on link at bounding box center [148, 19] width 16 height 18
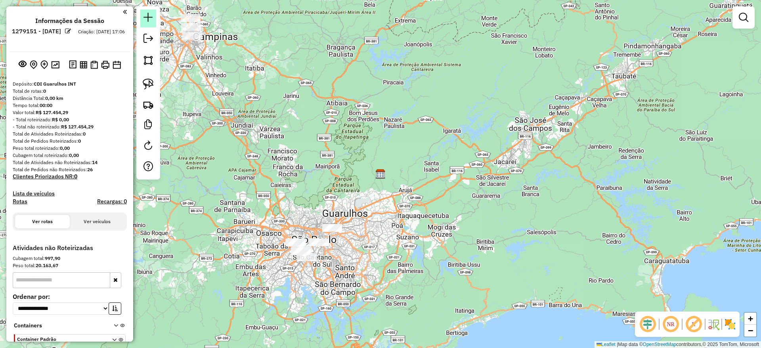
click at [152, 23] on link at bounding box center [148, 19] width 16 height 18
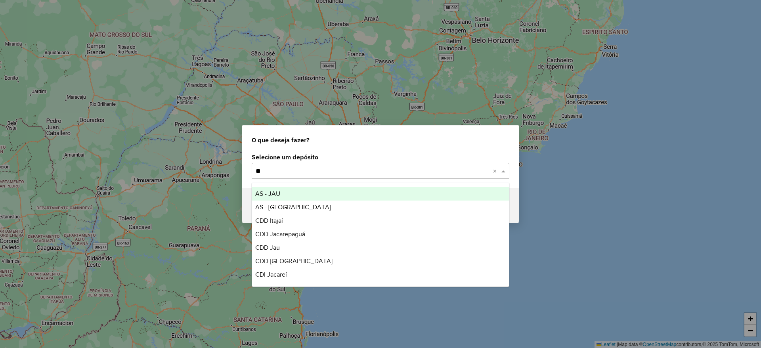
type input "***"
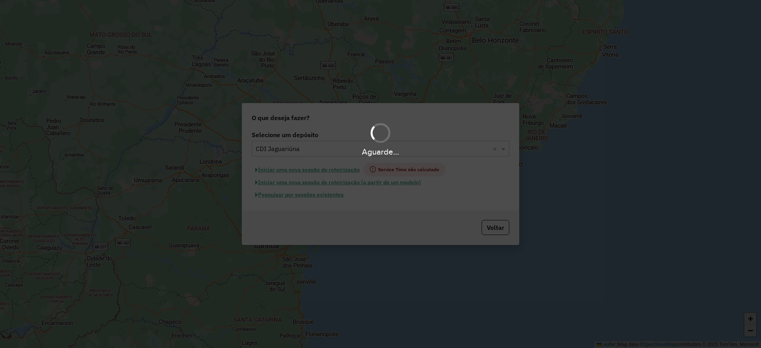
click at [332, 170] on hb-app "Aguarde... Pop-up bloqueado! Seu navegador bloqueou automáticamente a abertura …" at bounding box center [380, 174] width 761 height 348
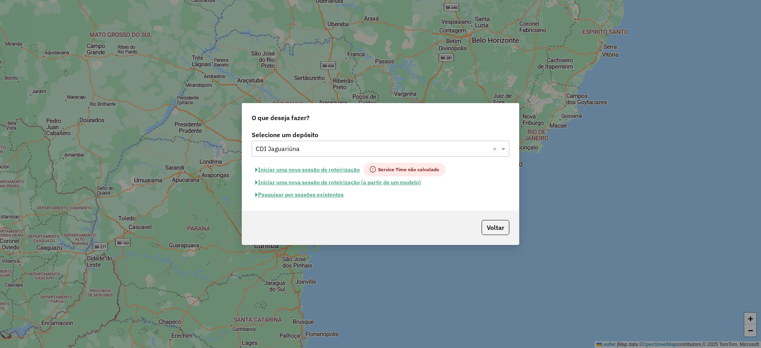
click at [331, 169] on button "Iniciar uma nova sessão de roteirização" at bounding box center [308, 169] width 112 height 13
select select "*"
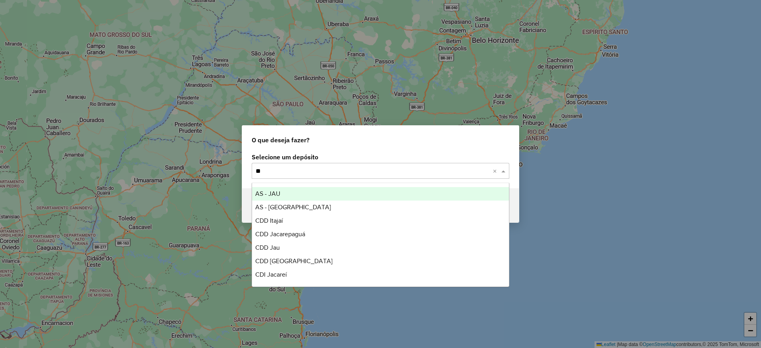
type input "***"
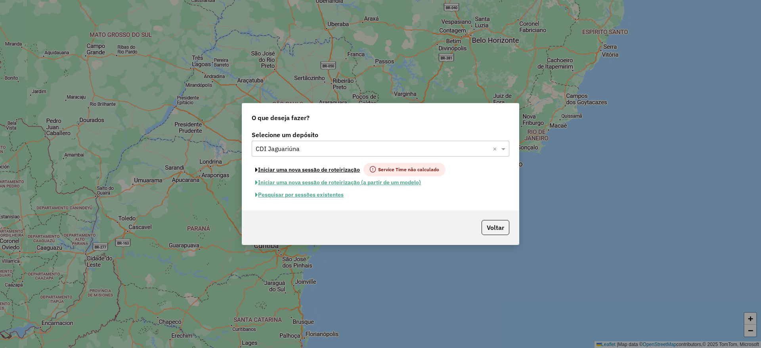
click at [304, 171] on button "Iniciar uma nova sessão de roteirização" at bounding box center [308, 169] width 112 height 13
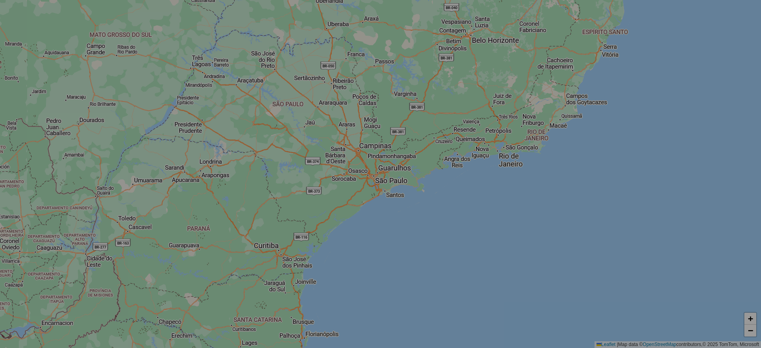
select select "*"
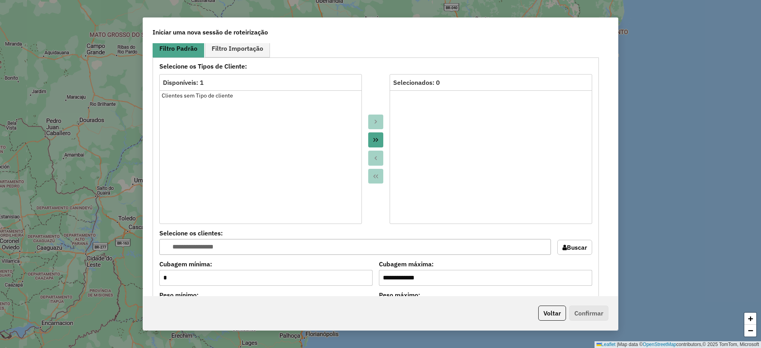
scroll to position [794, 0]
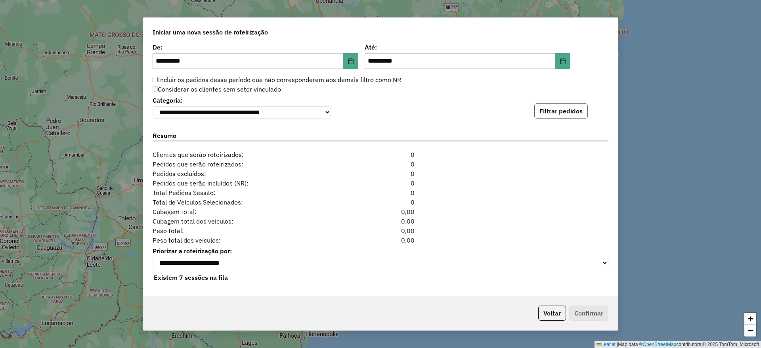
click at [553, 111] on button "Filtrar pedidos" at bounding box center [562, 111] width 54 height 15
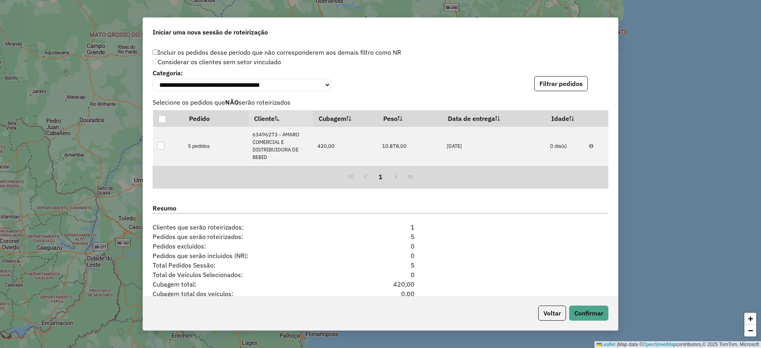
scroll to position [903, 0]
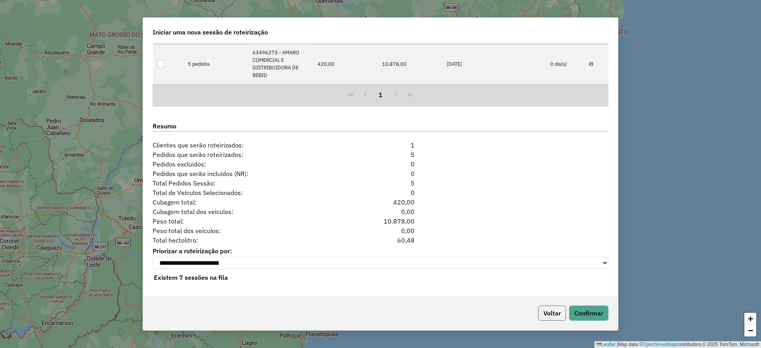
click at [565, 316] on button "Voltar" at bounding box center [553, 313] width 28 height 15
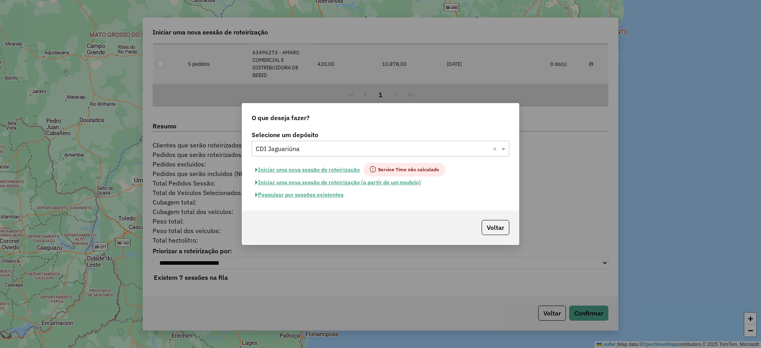
click at [578, 309] on div "O que deseja fazer? Selecione um depósito Selecione um depósito × CDI Jaguariún…" at bounding box center [380, 174] width 761 height 348
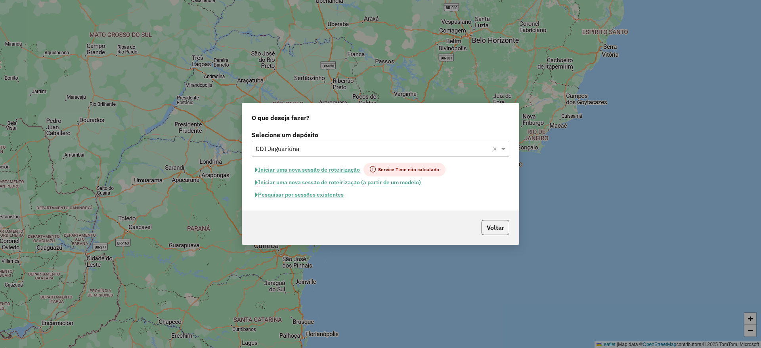
click at [284, 170] on button "Iniciar uma nova sessão de roteirização" at bounding box center [308, 169] width 112 height 13
click at [303, 166] on button "Iniciar uma nova sessão de roteirização" at bounding box center [308, 169] width 112 height 13
click at [305, 168] on button "Iniciar uma nova sessão de roteirização" at bounding box center [308, 169] width 112 height 13
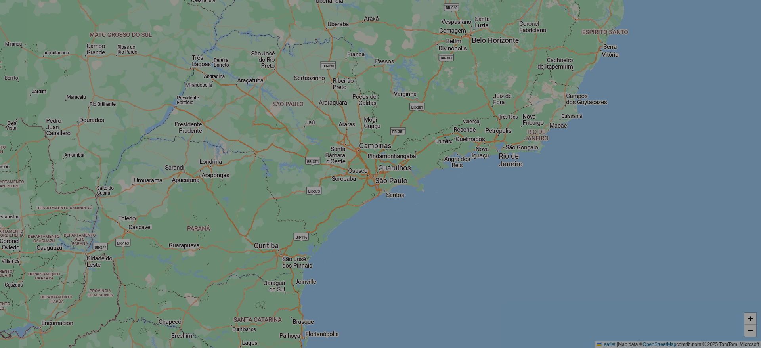
select select "*"
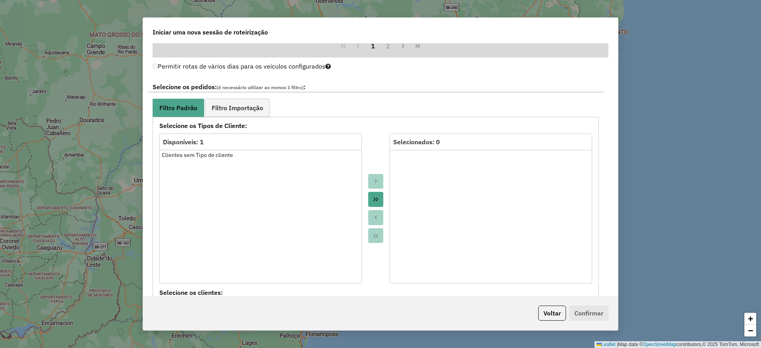
scroll to position [794, 0]
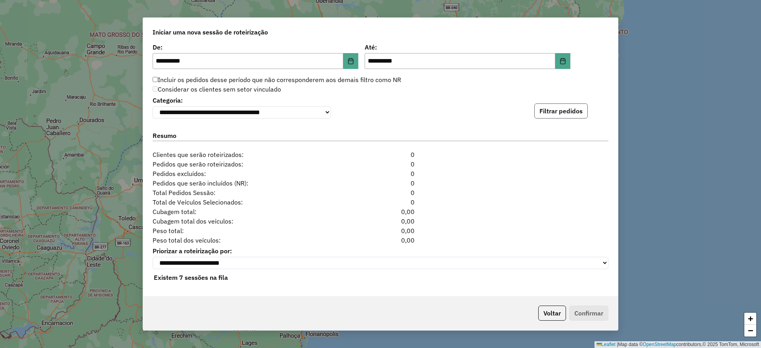
click at [555, 113] on button "Filtrar pedidos" at bounding box center [562, 111] width 54 height 15
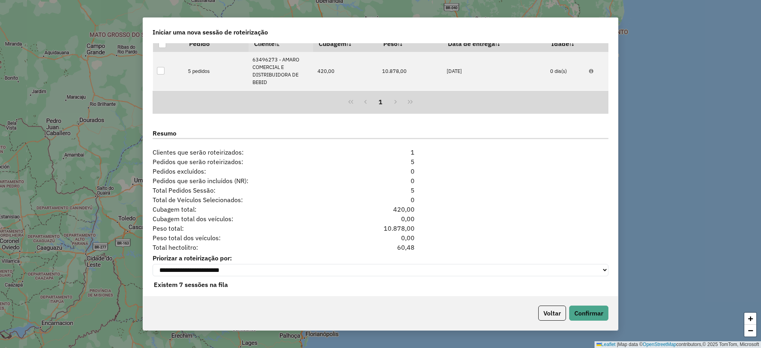
scroll to position [903, 0]
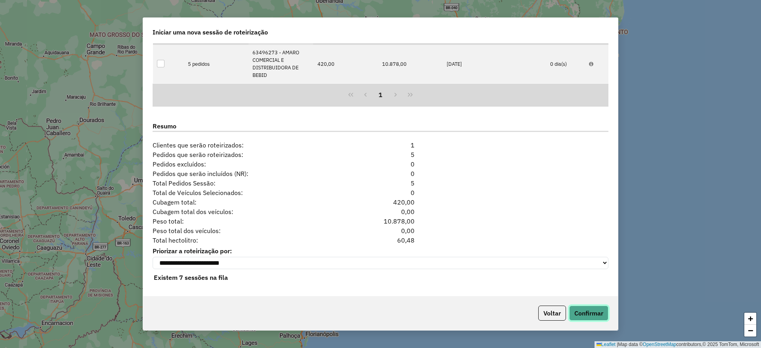
click at [577, 308] on button "Confirmar" at bounding box center [589, 313] width 39 height 15
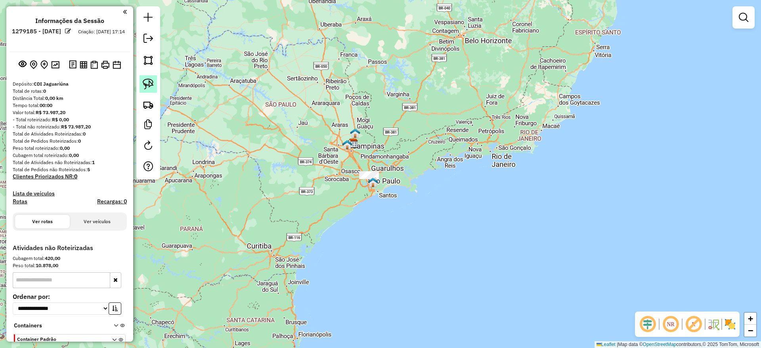
click at [141, 80] on link at bounding box center [148, 83] width 17 height 17
drag, startPoint x: 357, startPoint y: 149, endPoint x: 426, endPoint y: 161, distance: 70.0
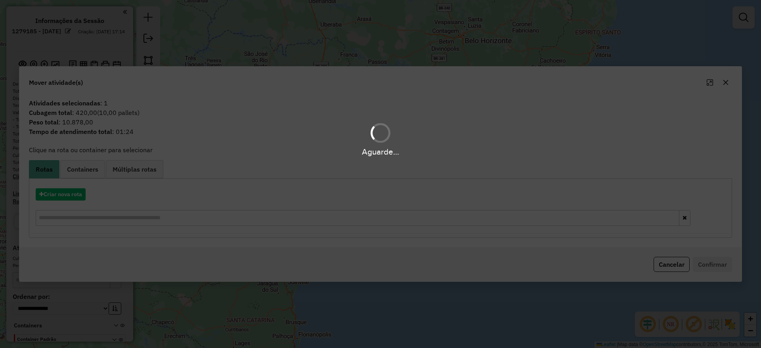
click at [70, 199] on div "Aguarde..." at bounding box center [380, 174] width 761 height 348
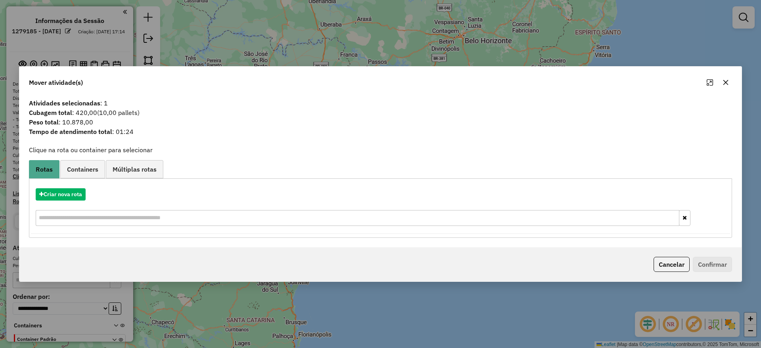
click at [70, 199] on hb-app "**********" at bounding box center [380, 174] width 761 height 348
click at [70, 199] on button "Criar nova rota" at bounding box center [61, 194] width 50 height 12
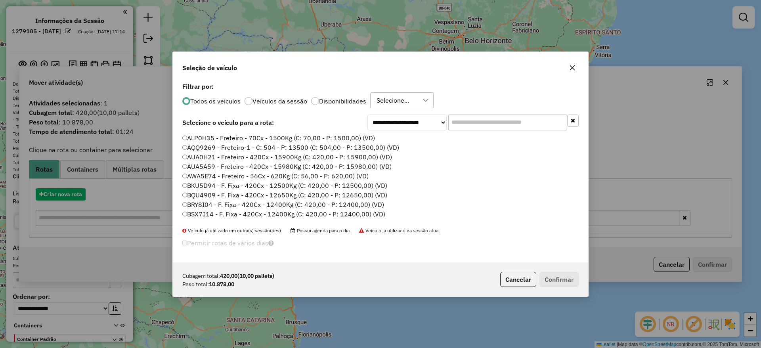
scroll to position [4, 2]
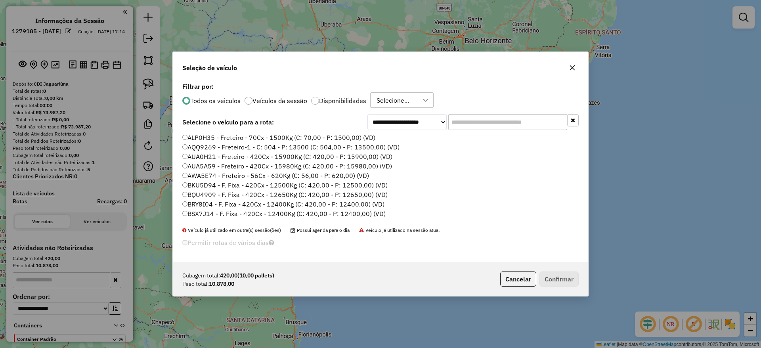
drag, startPoint x: 472, startPoint y: 122, endPoint x: 370, endPoint y: 137, distance: 102.2
click at [472, 122] on input "text" at bounding box center [508, 122] width 119 height 16
paste input "*******"
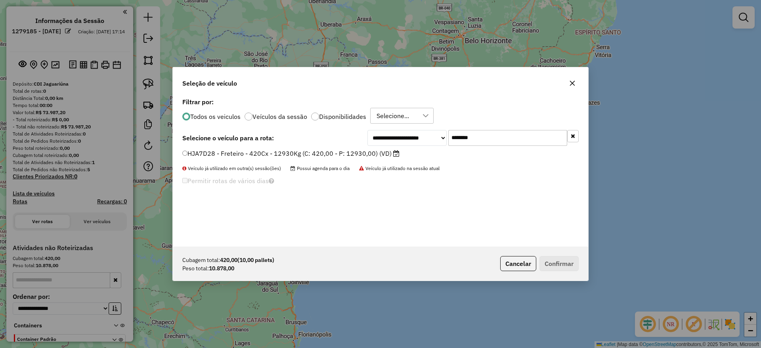
type input "*******"
click at [319, 152] on label "HJA7D28 - Freteiro - 420Cx - 12930Kg (C: 420,00 - P: 12930,00) (VD)" at bounding box center [290, 154] width 217 height 10
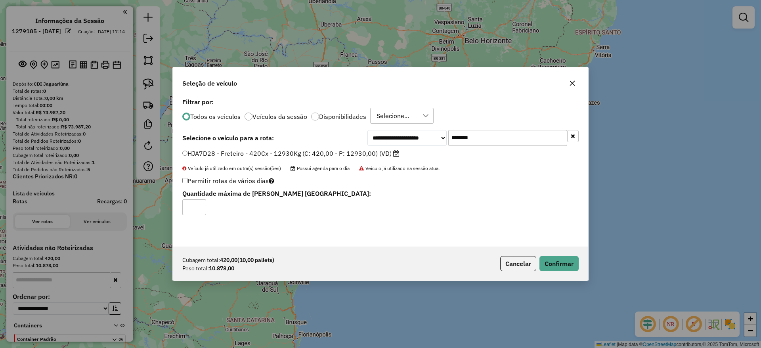
click at [557, 255] on div "Cubagem total: 420,00 (10,00 pallets) Peso total: 10.878,00 Cancelar Confirmar" at bounding box center [381, 264] width 416 height 34
click at [558, 256] on button "Confirmar" at bounding box center [559, 263] width 39 height 15
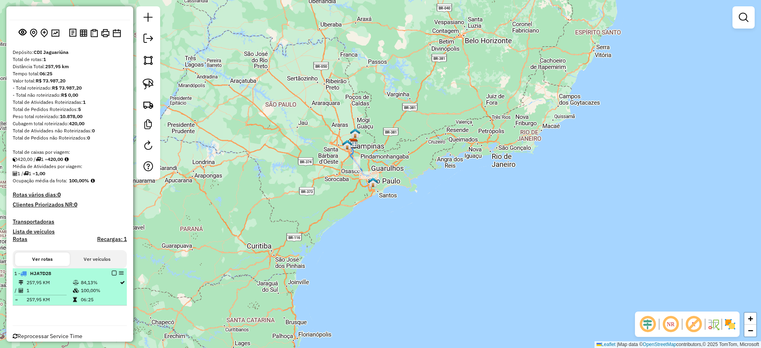
scroll to position [48, 0]
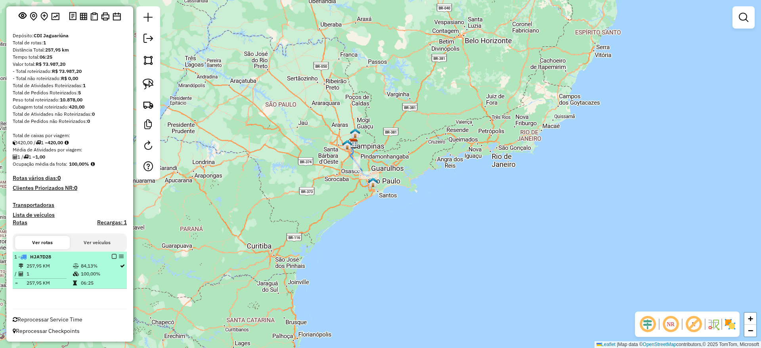
click at [112, 259] on em at bounding box center [114, 256] width 5 height 5
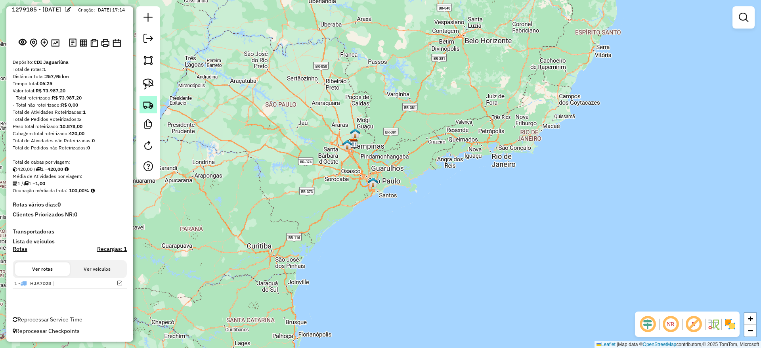
scroll to position [22, 0]
click at [146, 41] on em at bounding box center [149, 39] width 10 height 10
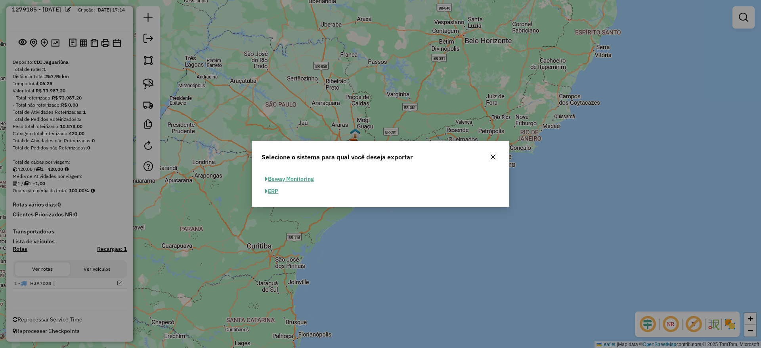
click at [274, 189] on button "ERP" at bounding box center [272, 191] width 20 height 12
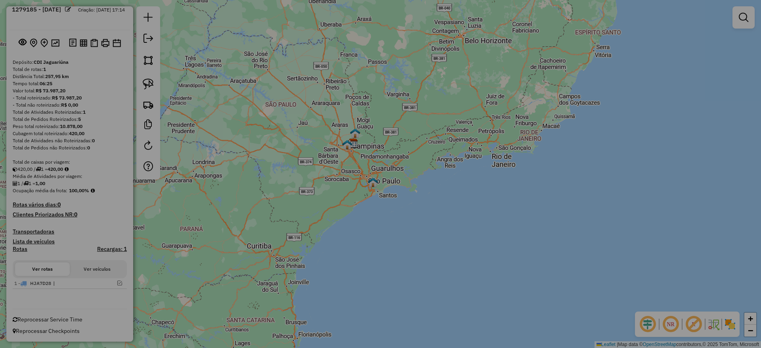
select select "**"
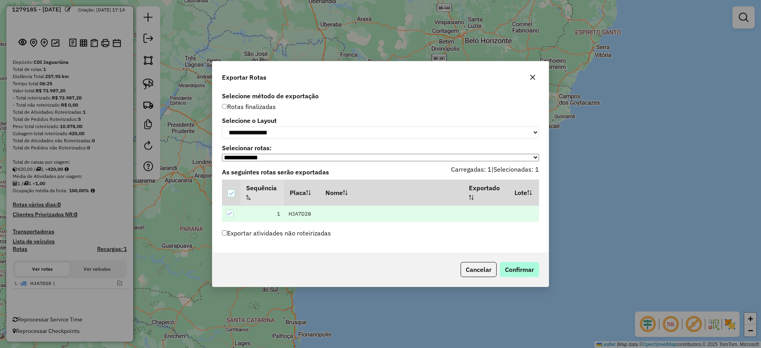
click at [535, 271] on div "Cancelar Confirmar" at bounding box center [381, 270] width 336 height 34
click at [533, 273] on button "Confirmar" at bounding box center [519, 269] width 39 height 15
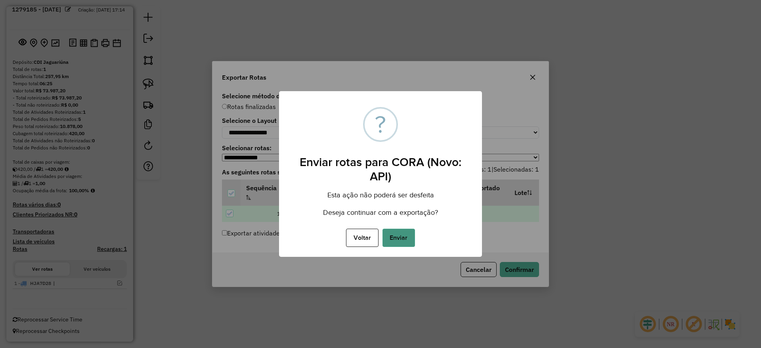
click at [403, 237] on button "Enviar" at bounding box center [399, 238] width 33 height 18
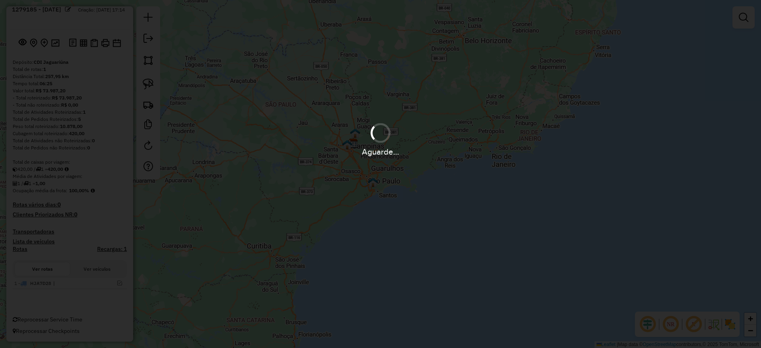
scroll to position [31, 0]
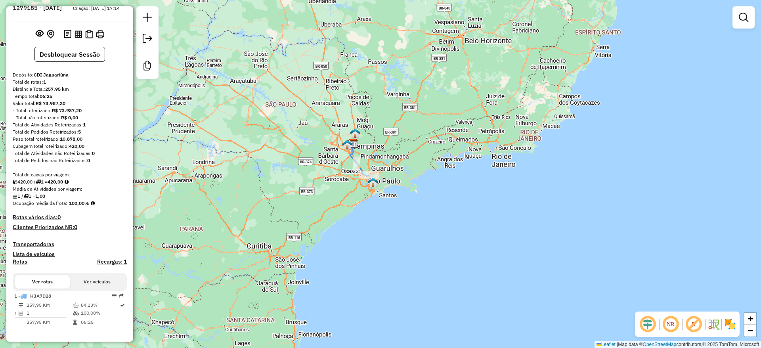
click at [328, 246] on div "Janela de atendimento Grade de atendimento Capacidade Transportadoras Veículos …" at bounding box center [380, 174] width 761 height 348
